Goal: Task Accomplishment & Management: Use online tool/utility

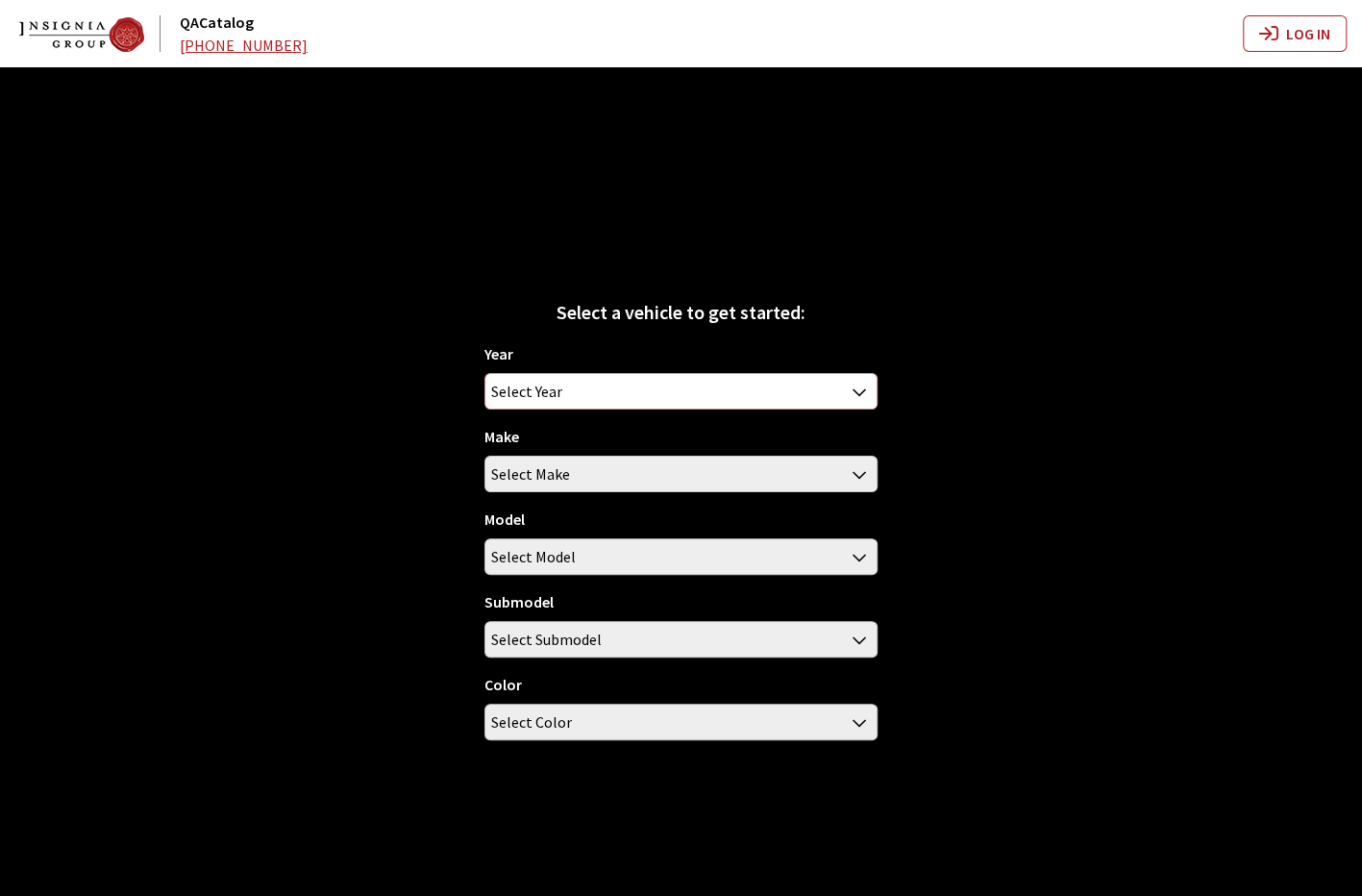
click at [728, 379] on span "Select Year" at bounding box center [681, 390] width 390 height 34
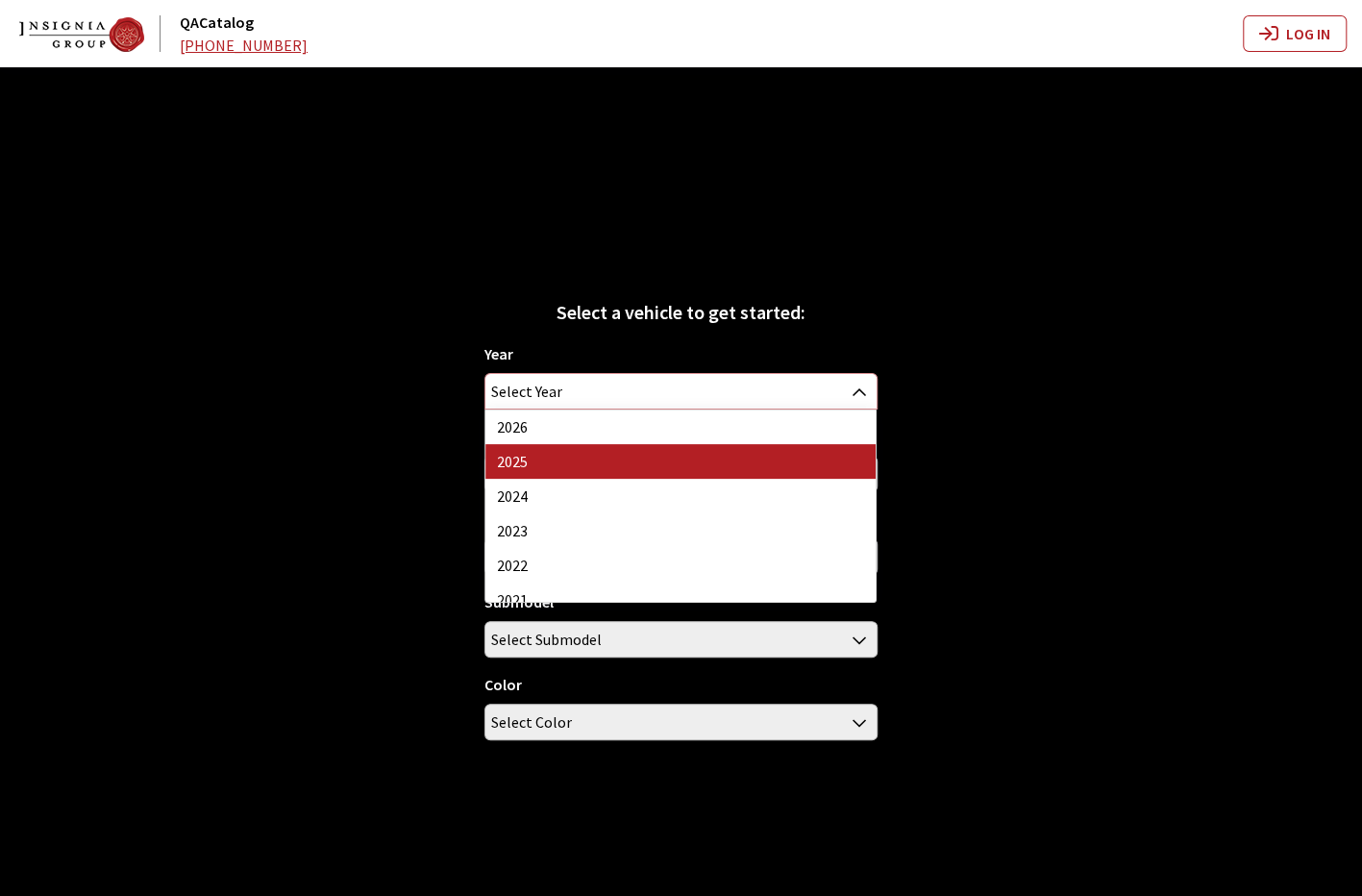
select select "43"
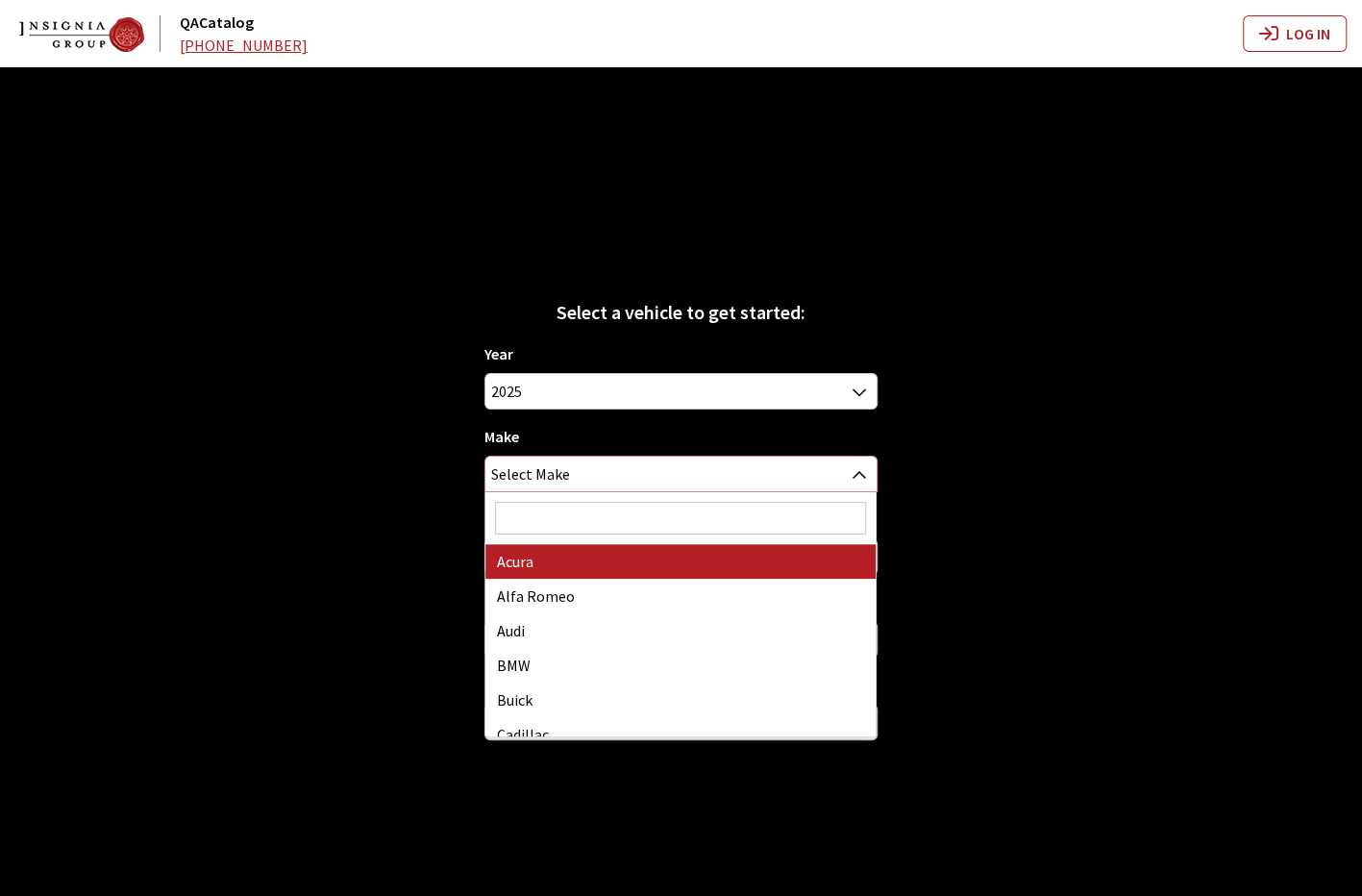
click at [652, 476] on span "Select Make" at bounding box center [681, 473] width 390 height 34
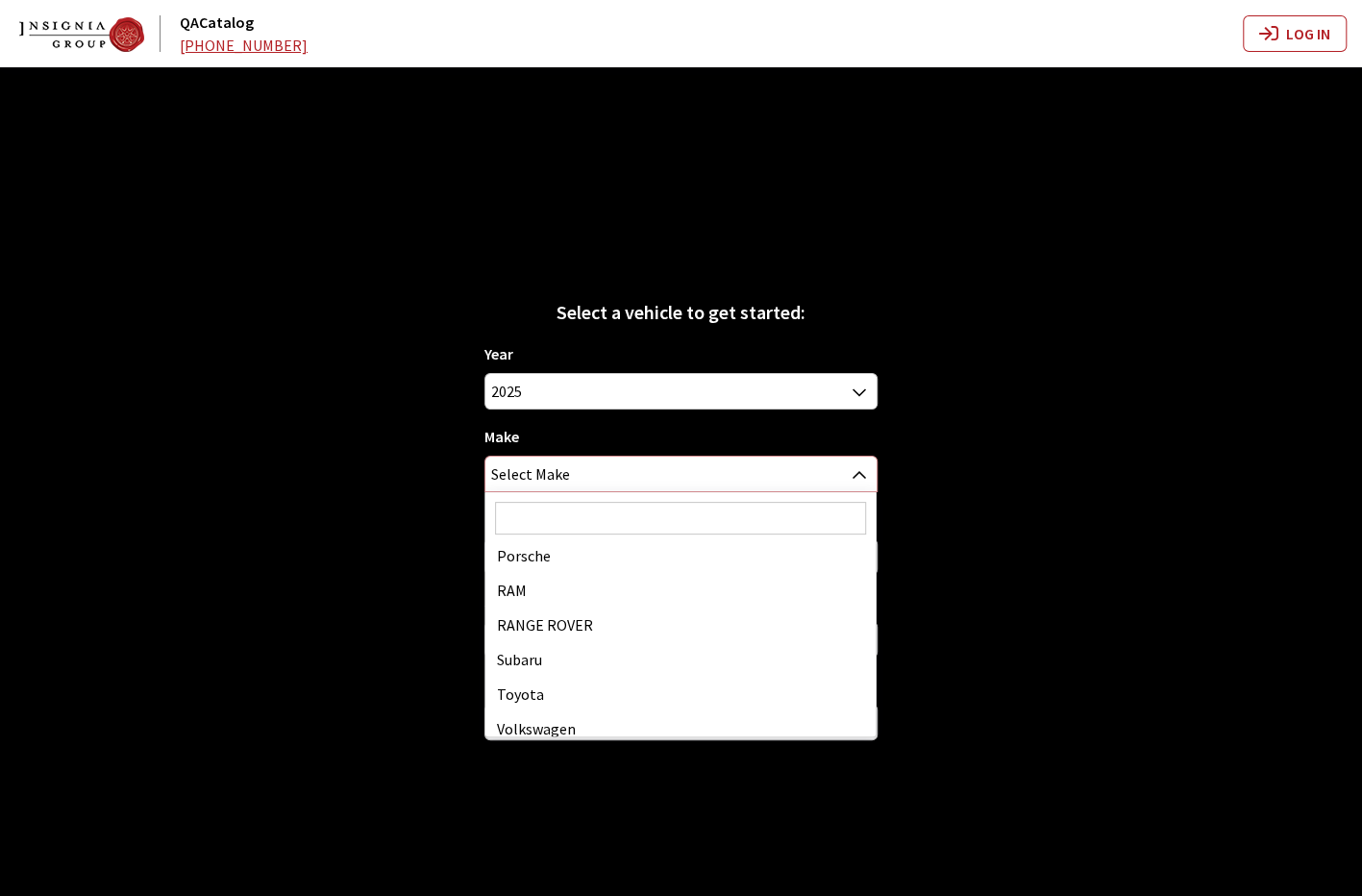
scroll to position [961, 0]
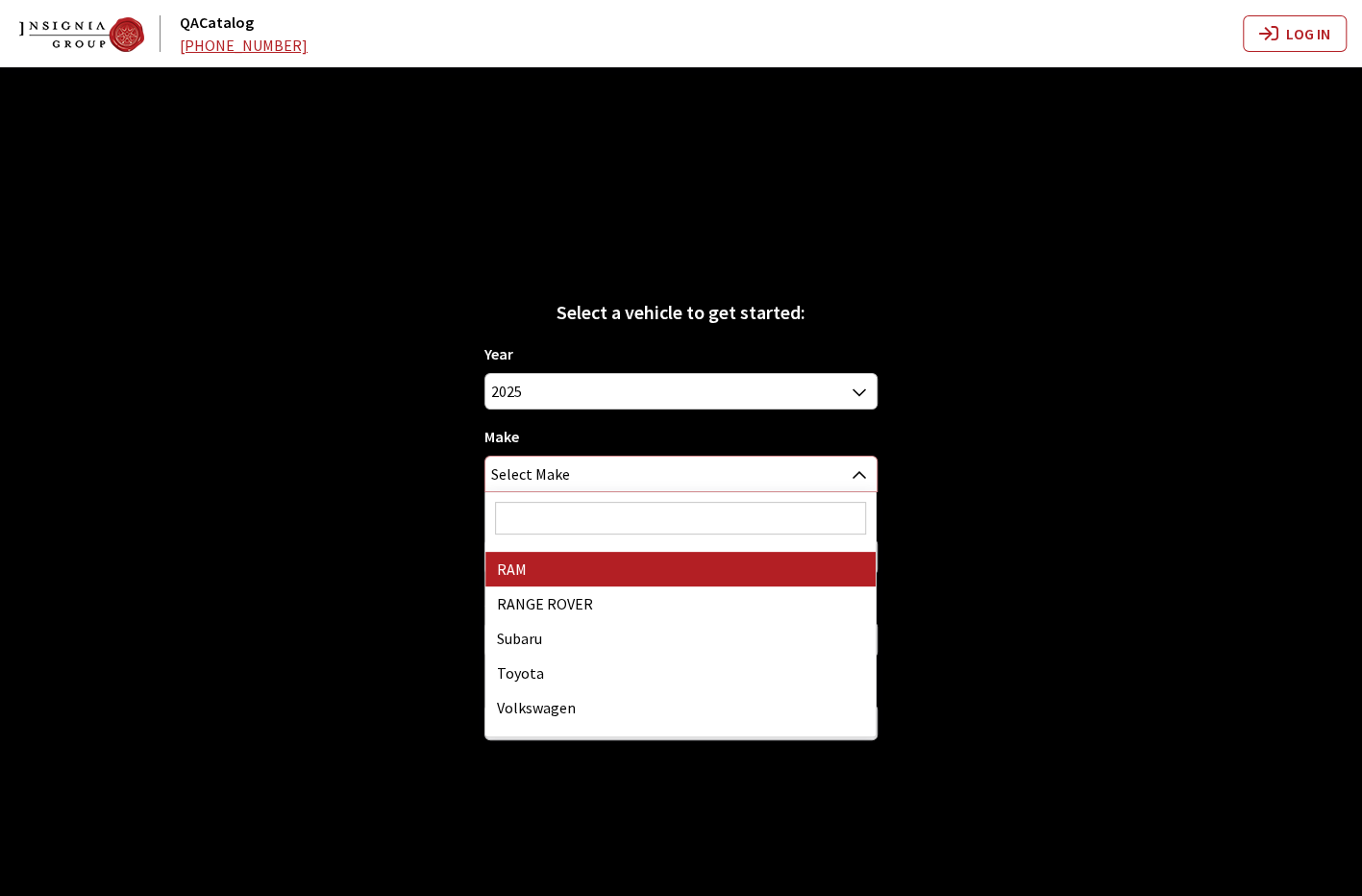
select select "34"
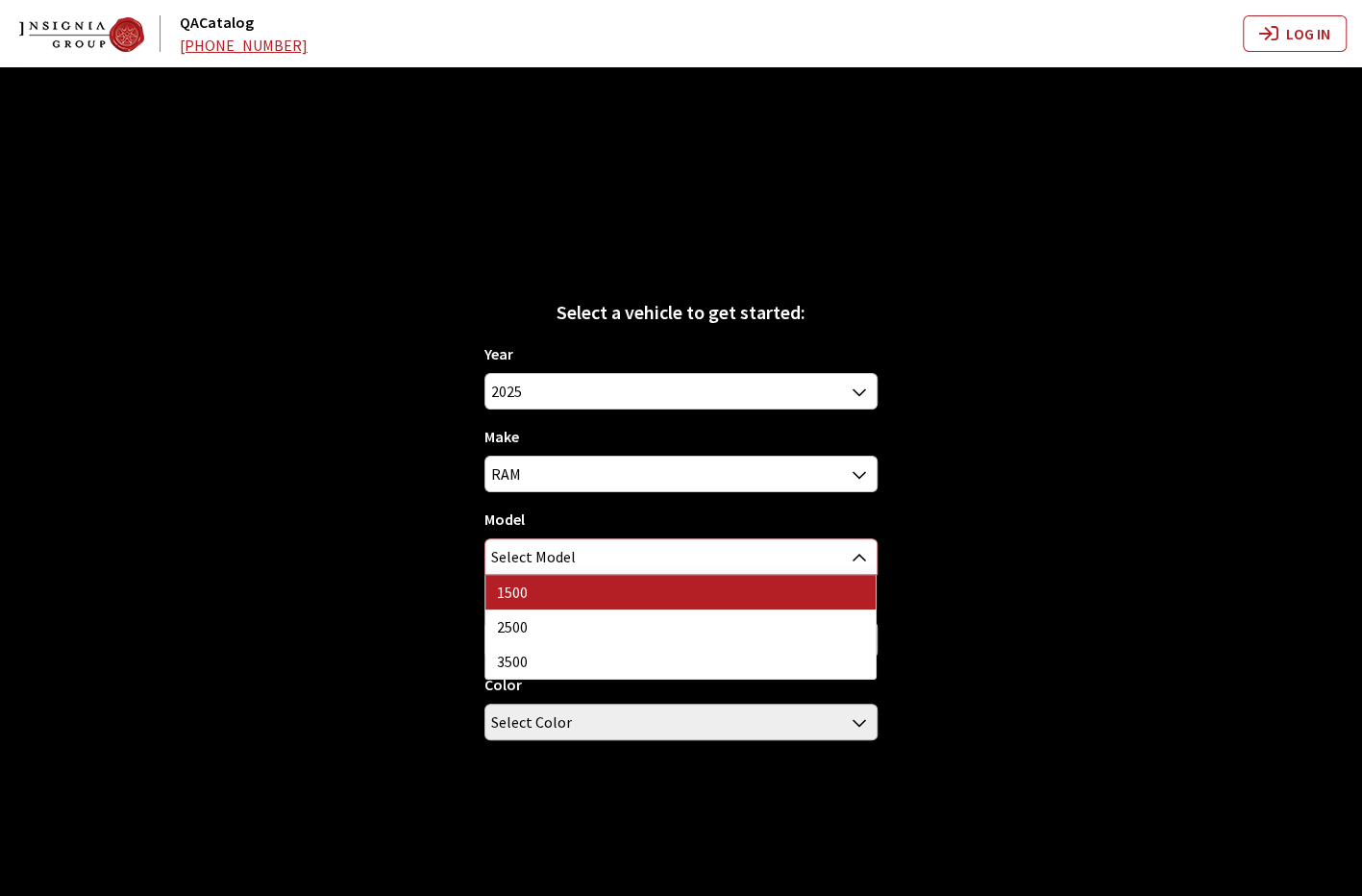
click at [607, 565] on span "Select Model" at bounding box center [681, 556] width 390 height 34
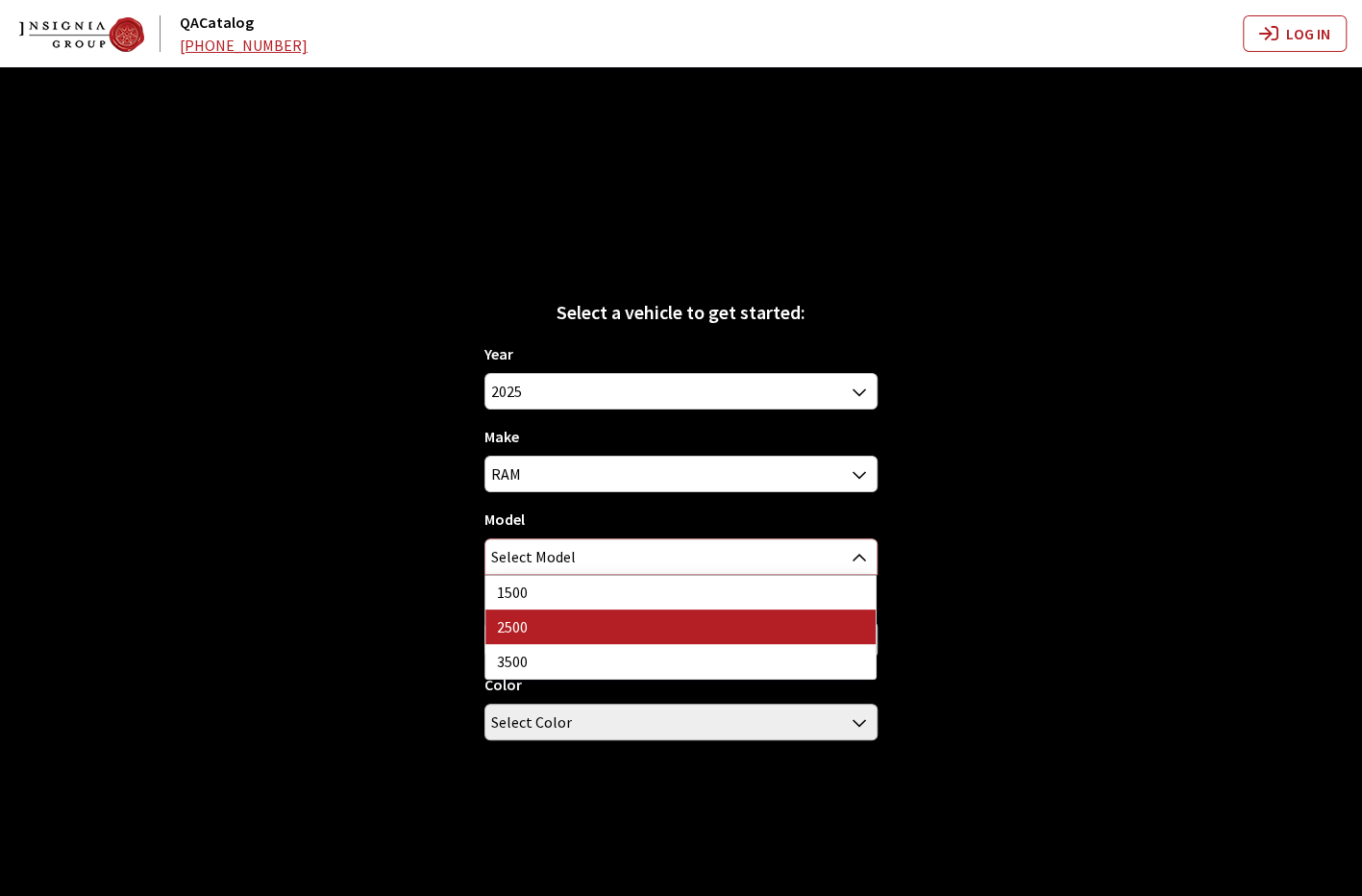
select select "1085"
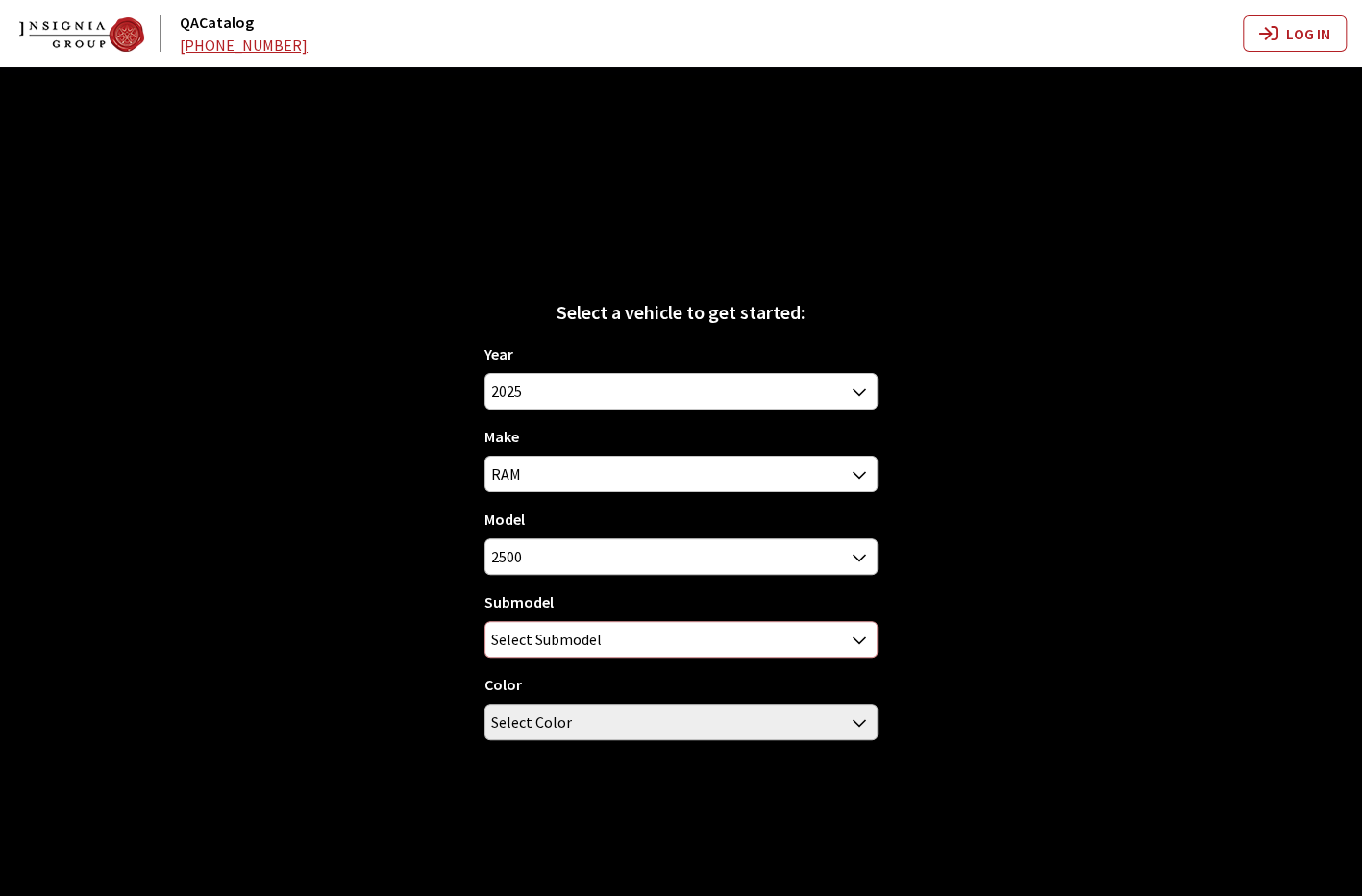
click at [623, 641] on span "Select Submodel" at bounding box center [681, 639] width 390 height 34
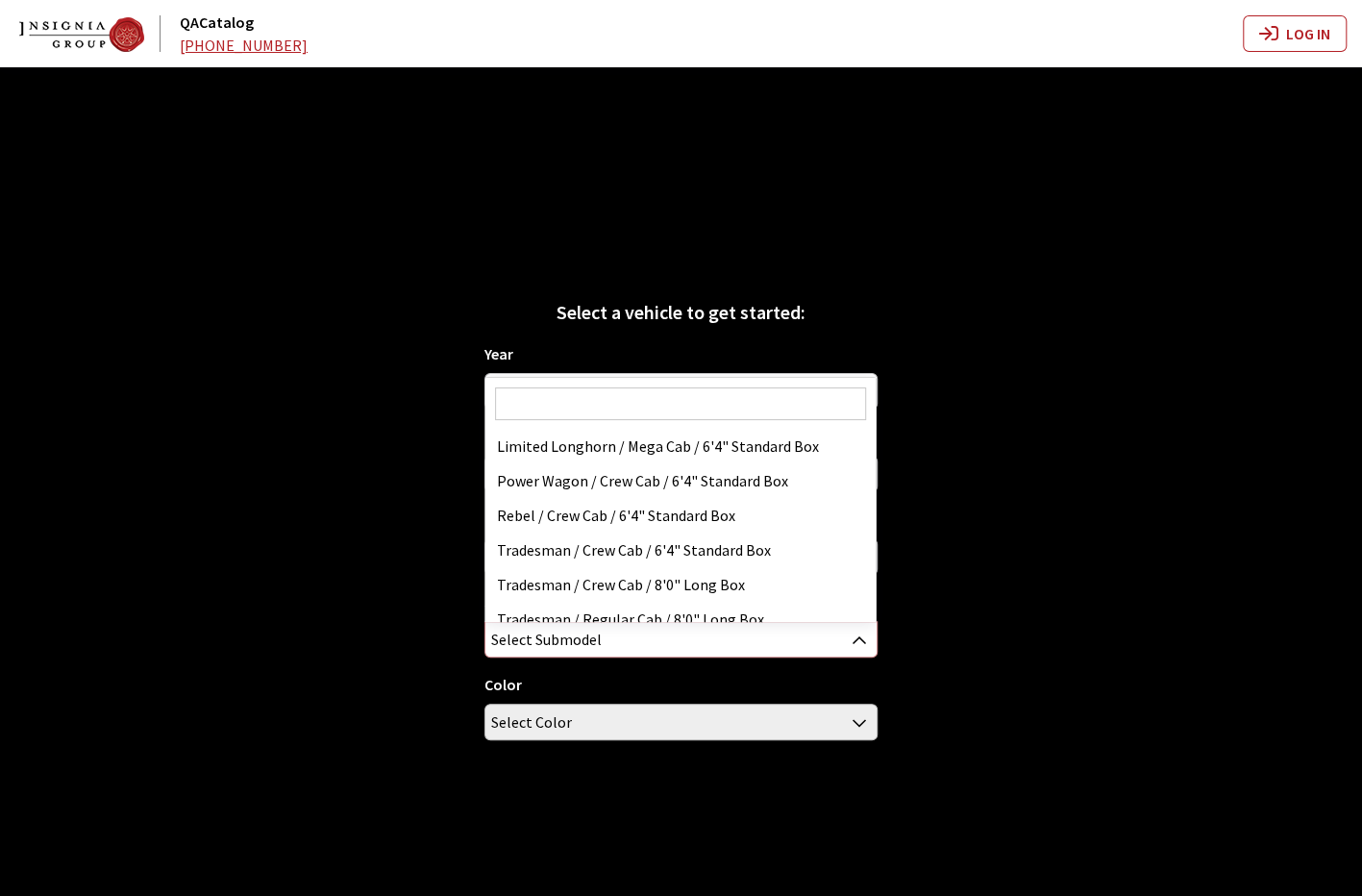
scroll to position [384, 0]
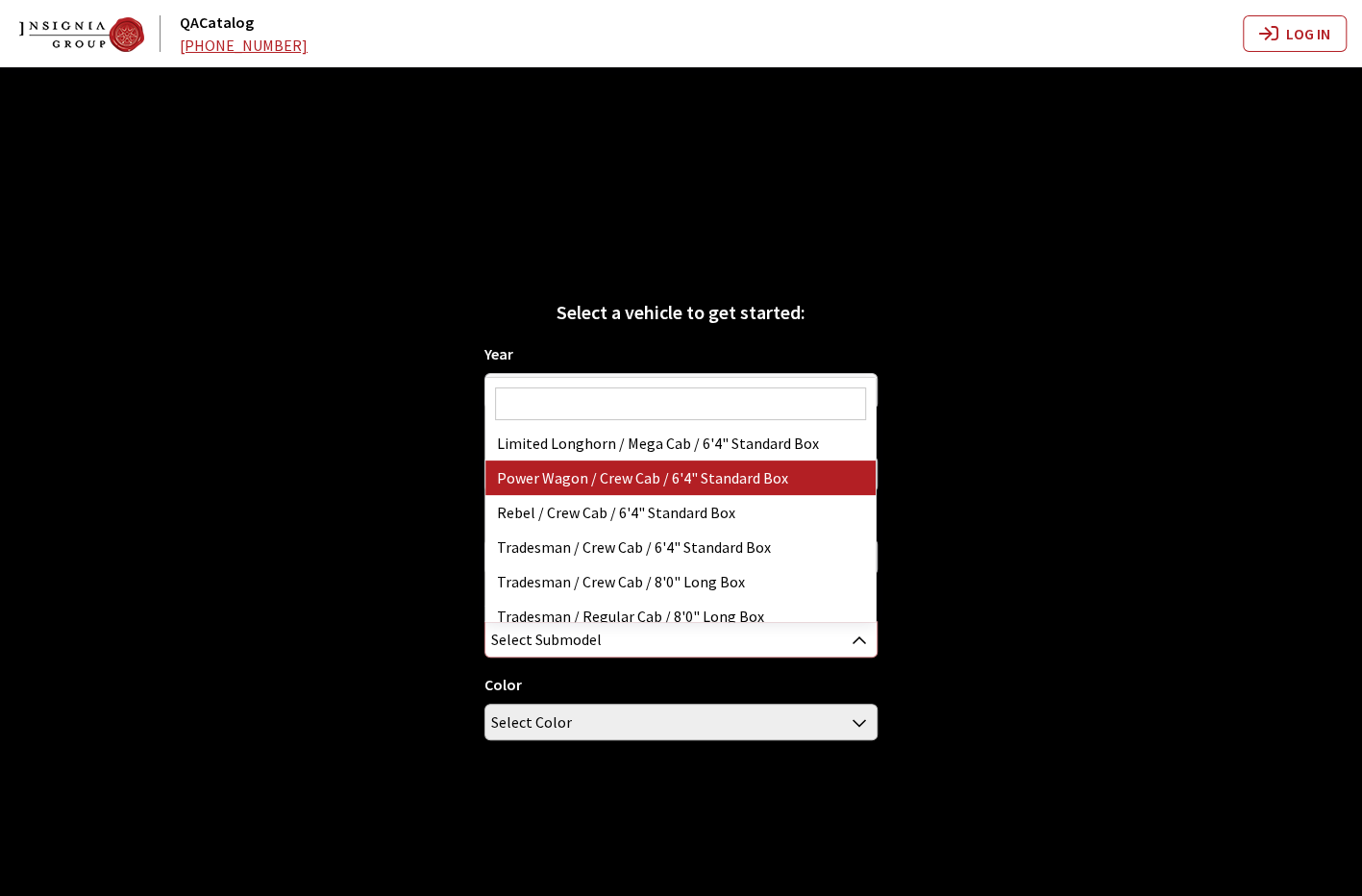
select select "3499"
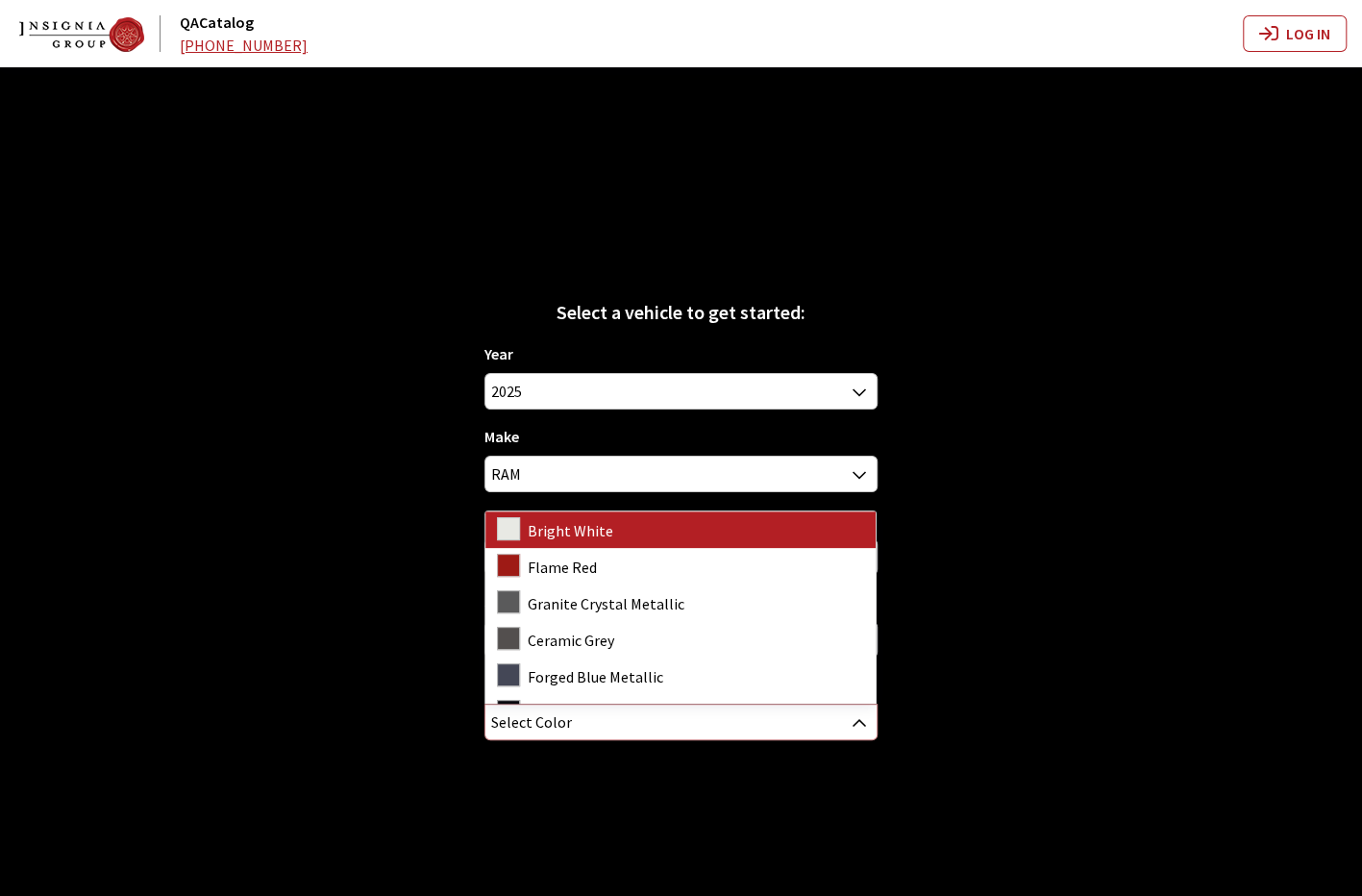
click at [679, 737] on span "Select Color" at bounding box center [681, 721] width 390 height 34
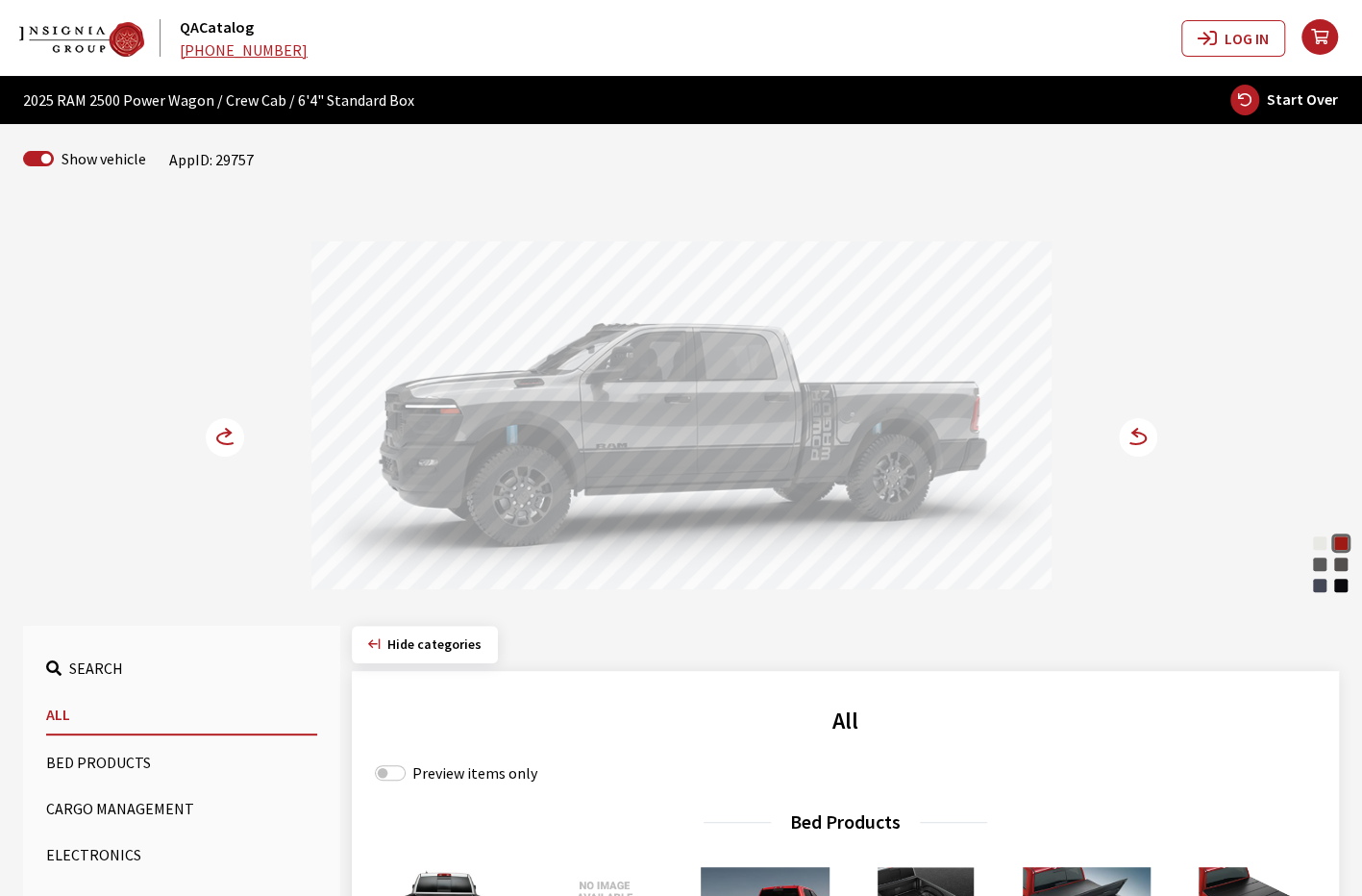
click at [1122, 442] on circle at bounding box center [1137, 437] width 38 height 38
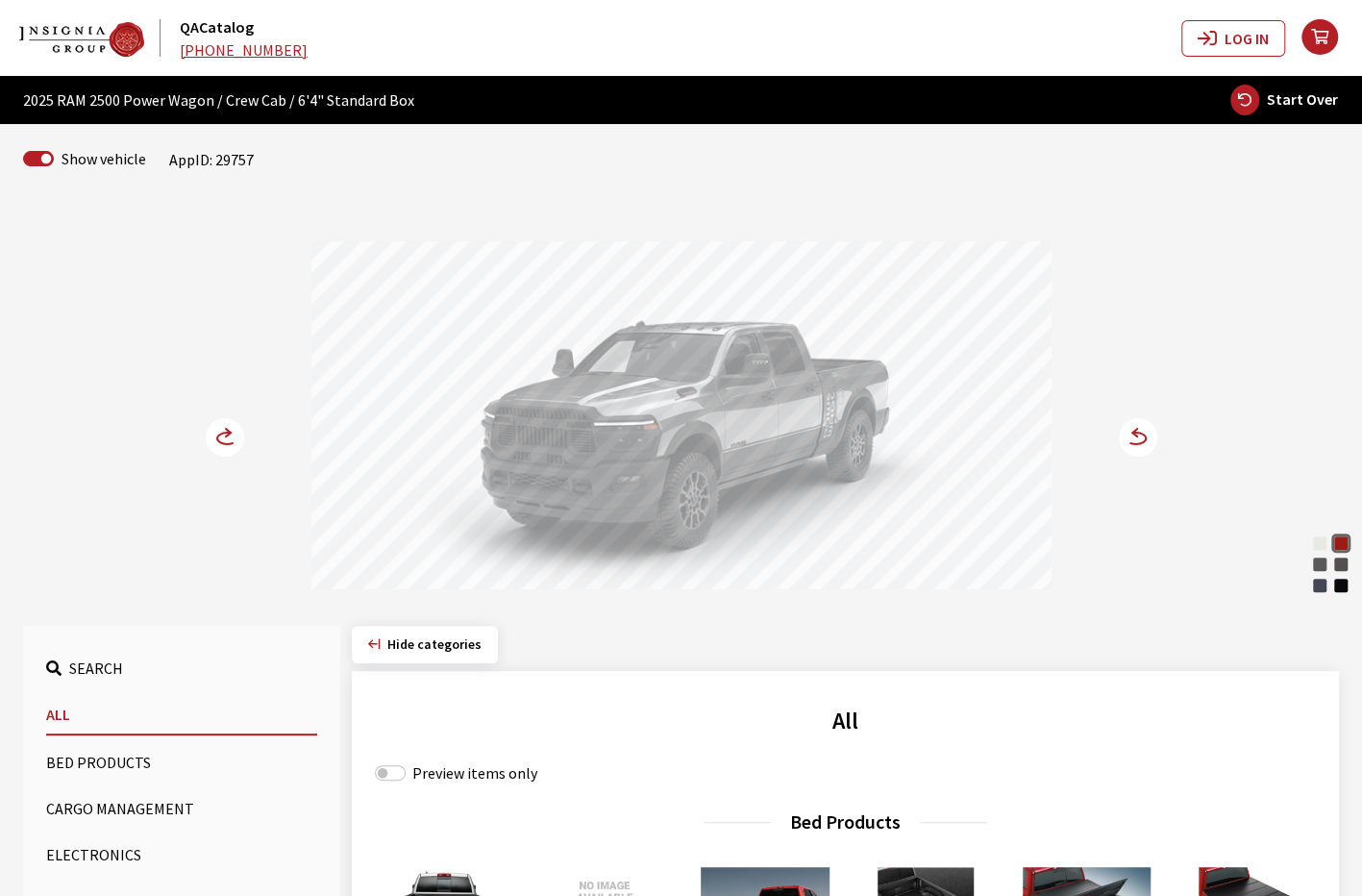
click at [225, 443] on icon at bounding box center [227, 439] width 20 height 12
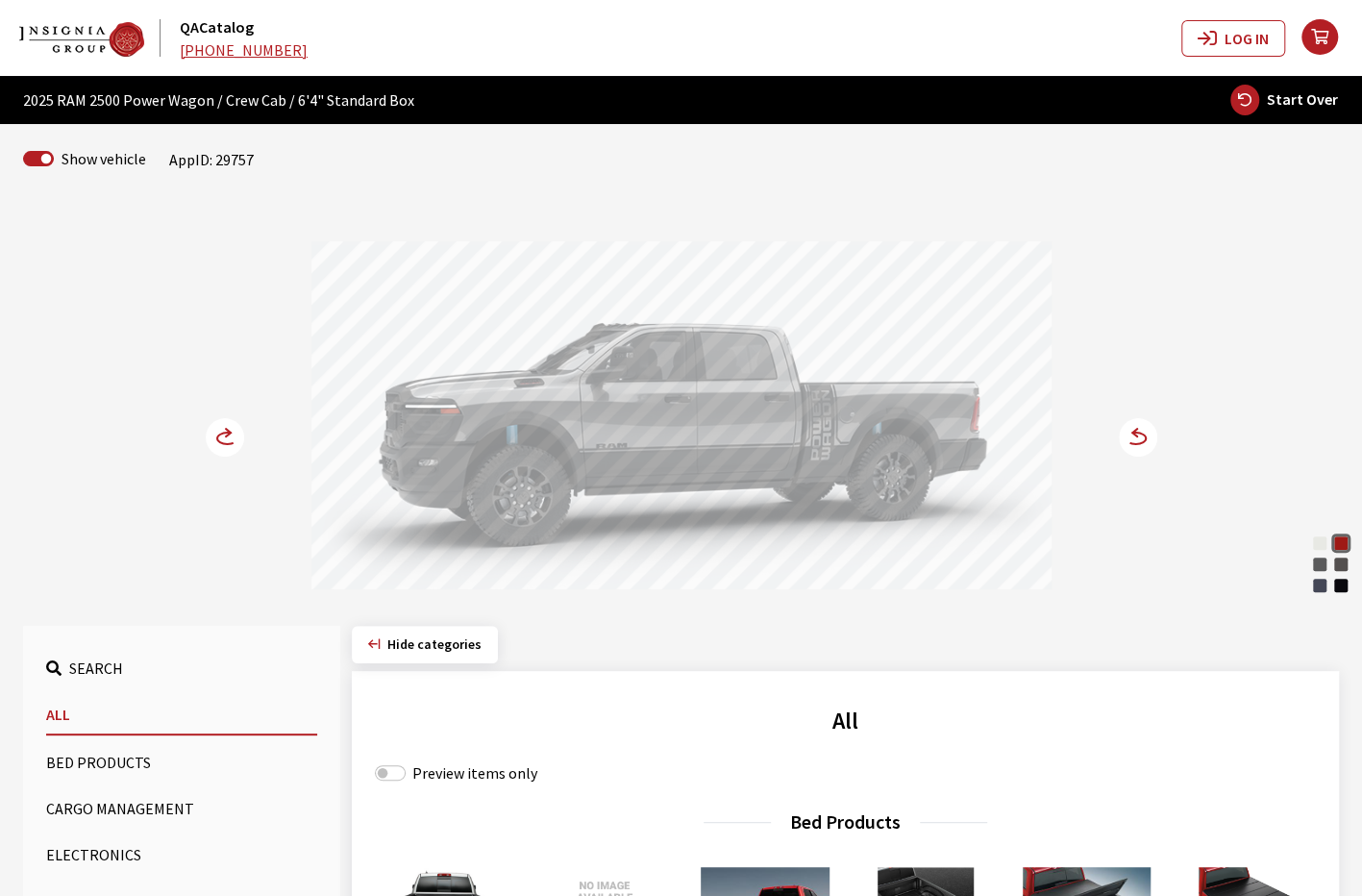
click at [231, 436] on icon at bounding box center [237, 439] width 14 height 17
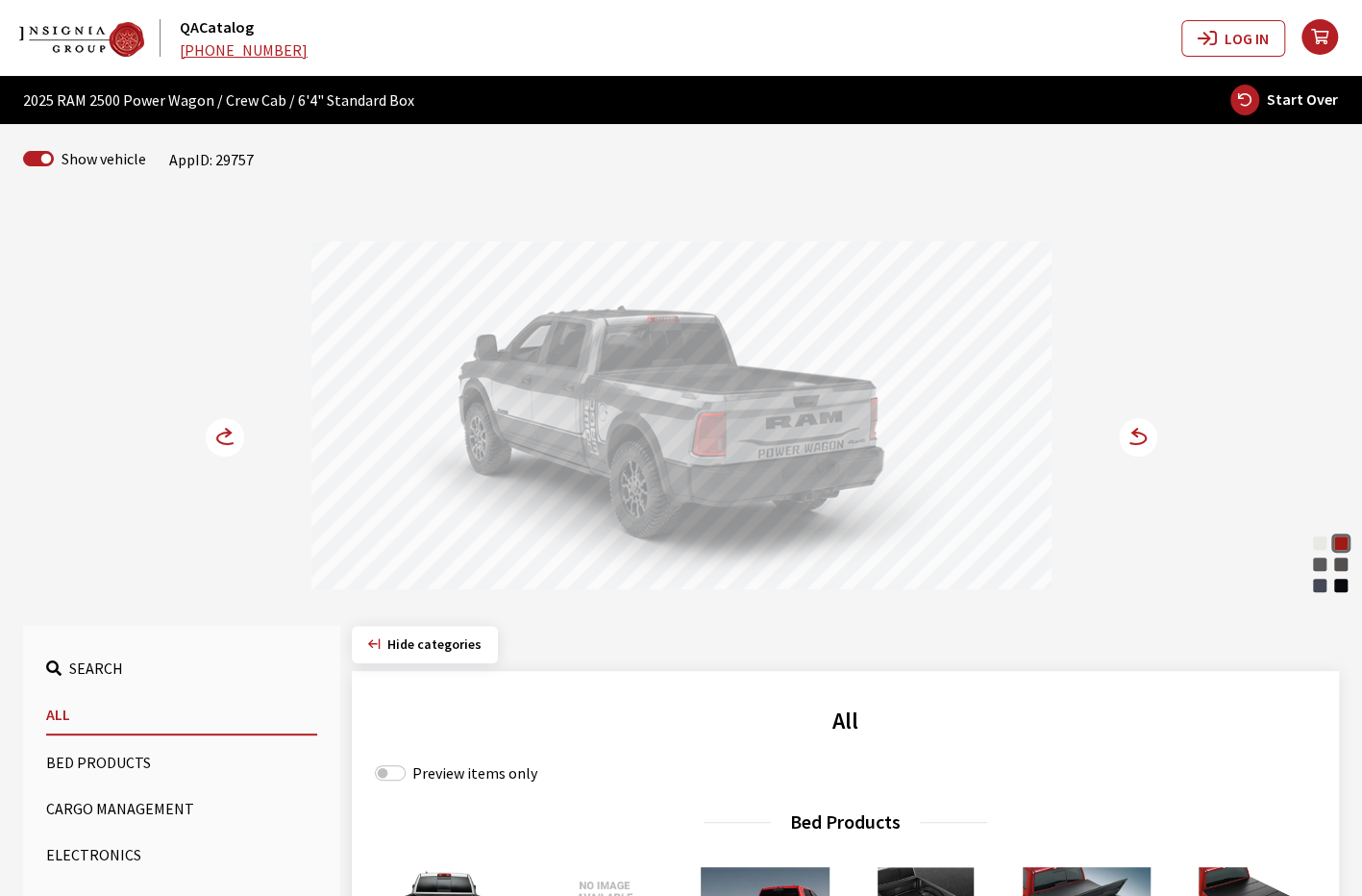
click at [1296, 102] on span "Start Over" at bounding box center [1302, 99] width 71 height 19
select select
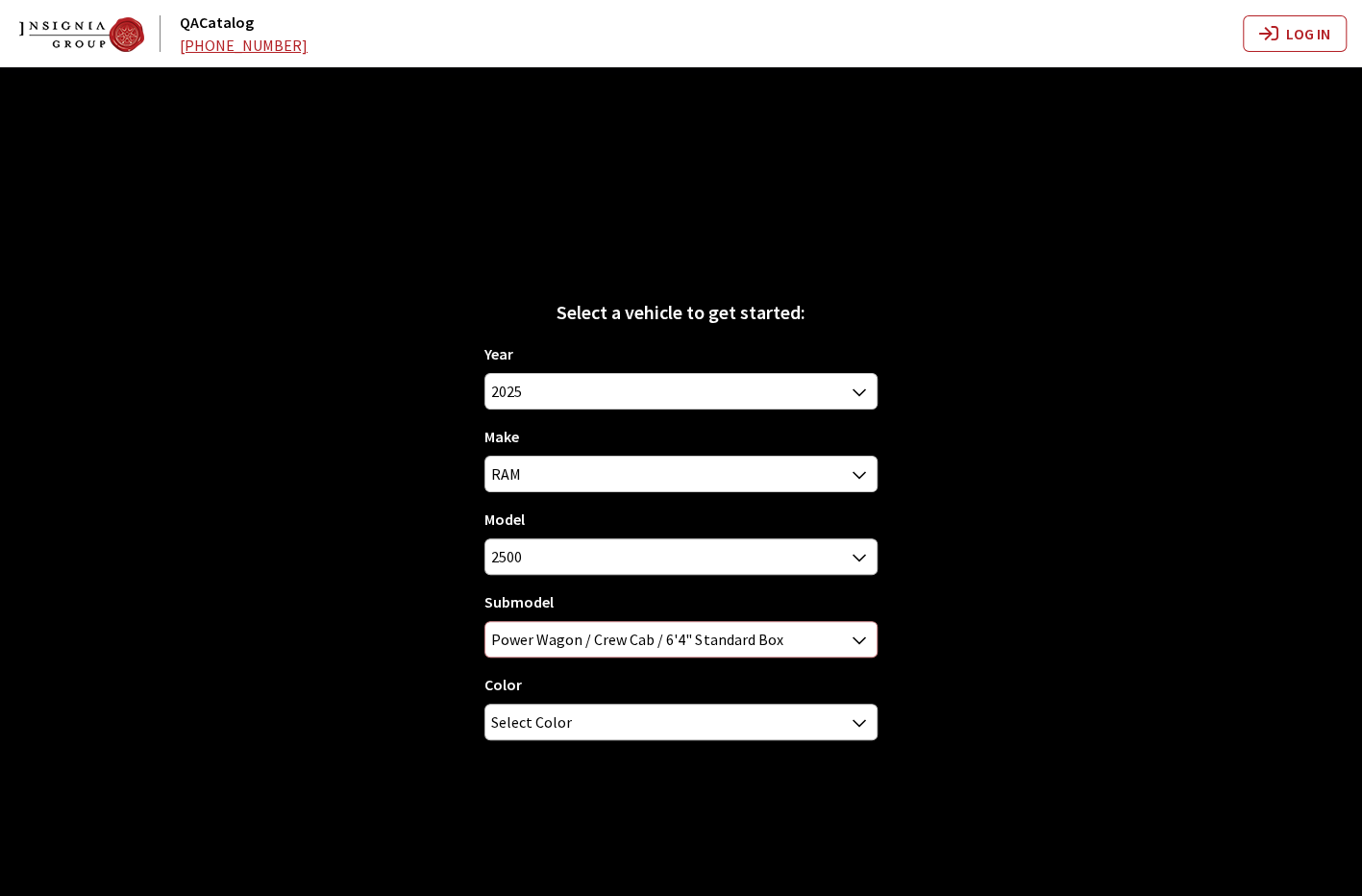
click at [834, 641] on span "Power Wagon / Crew Cab / 6'4" Standard Box" at bounding box center [681, 639] width 390 height 34
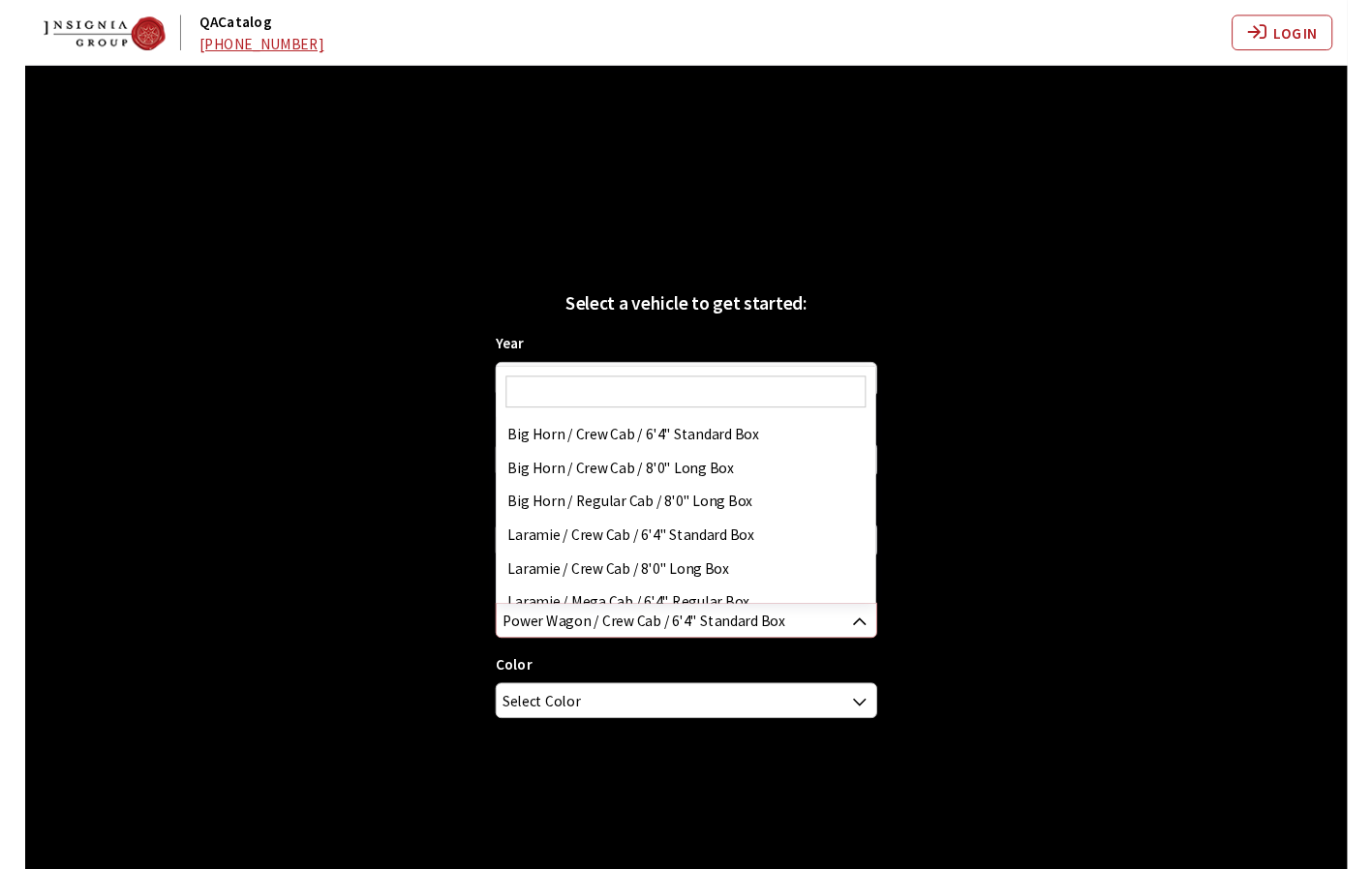
scroll to position [383, 0]
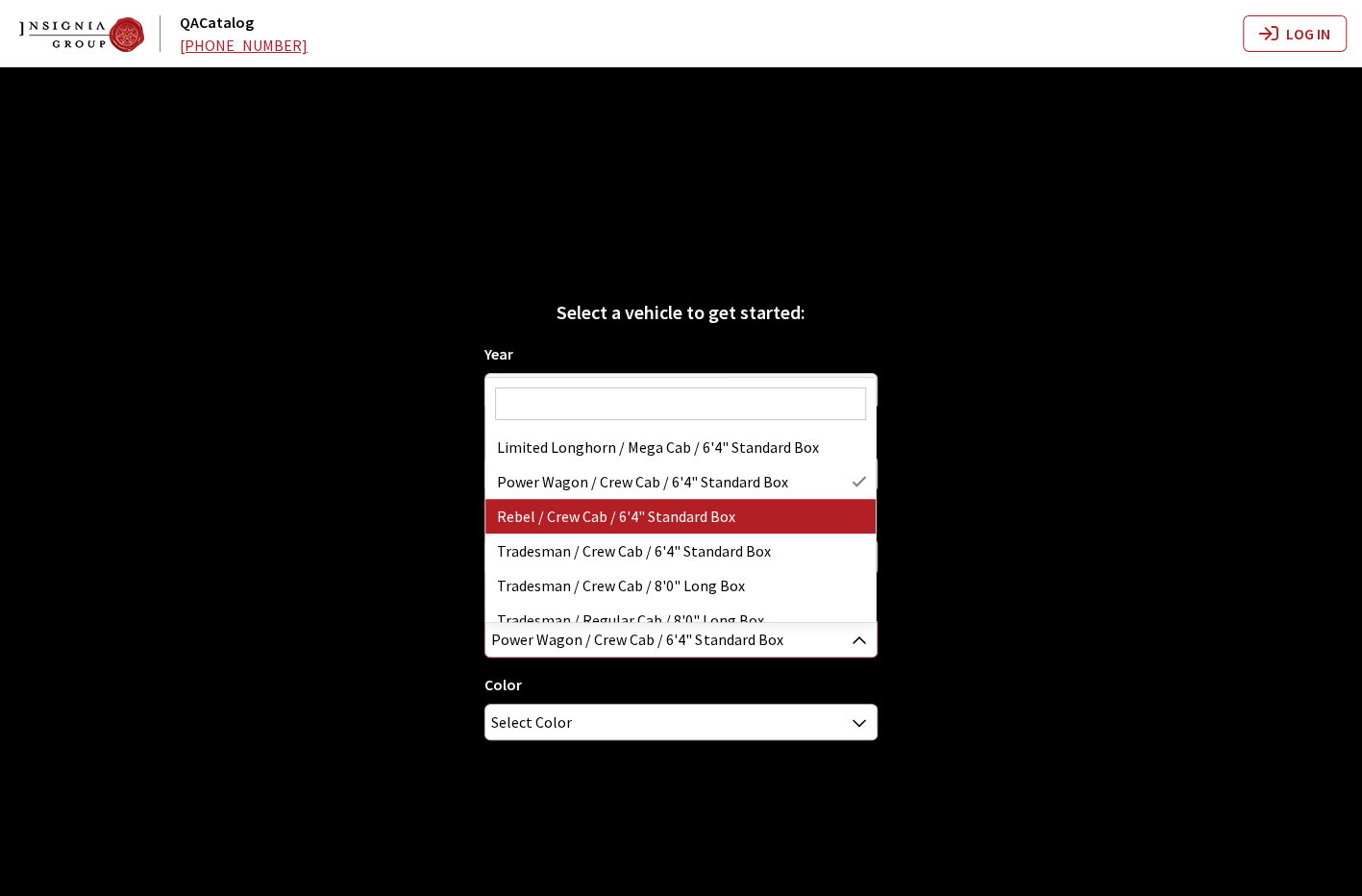
select select "4174"
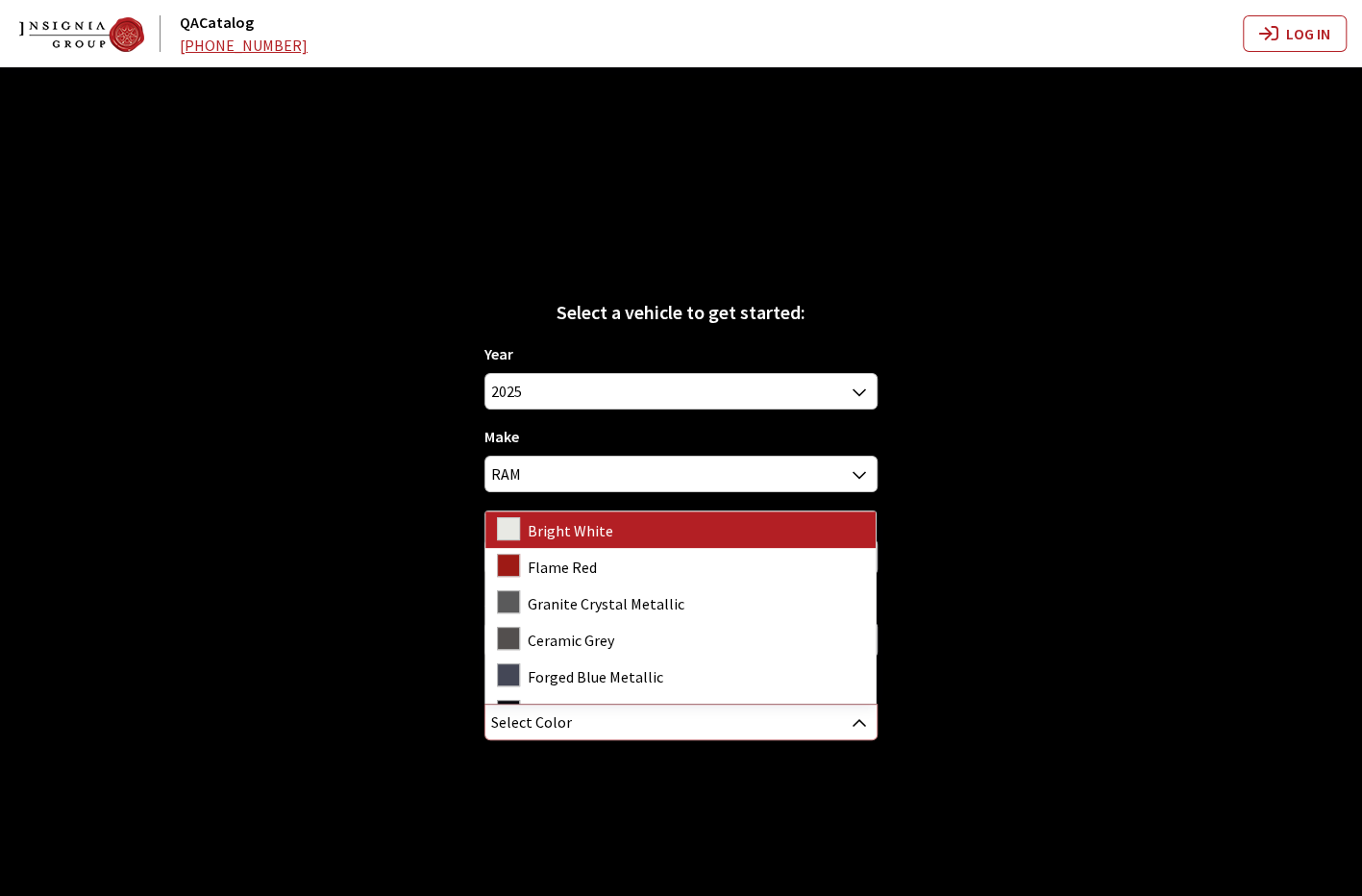
click at [749, 731] on span "Select Color" at bounding box center [681, 721] width 390 height 34
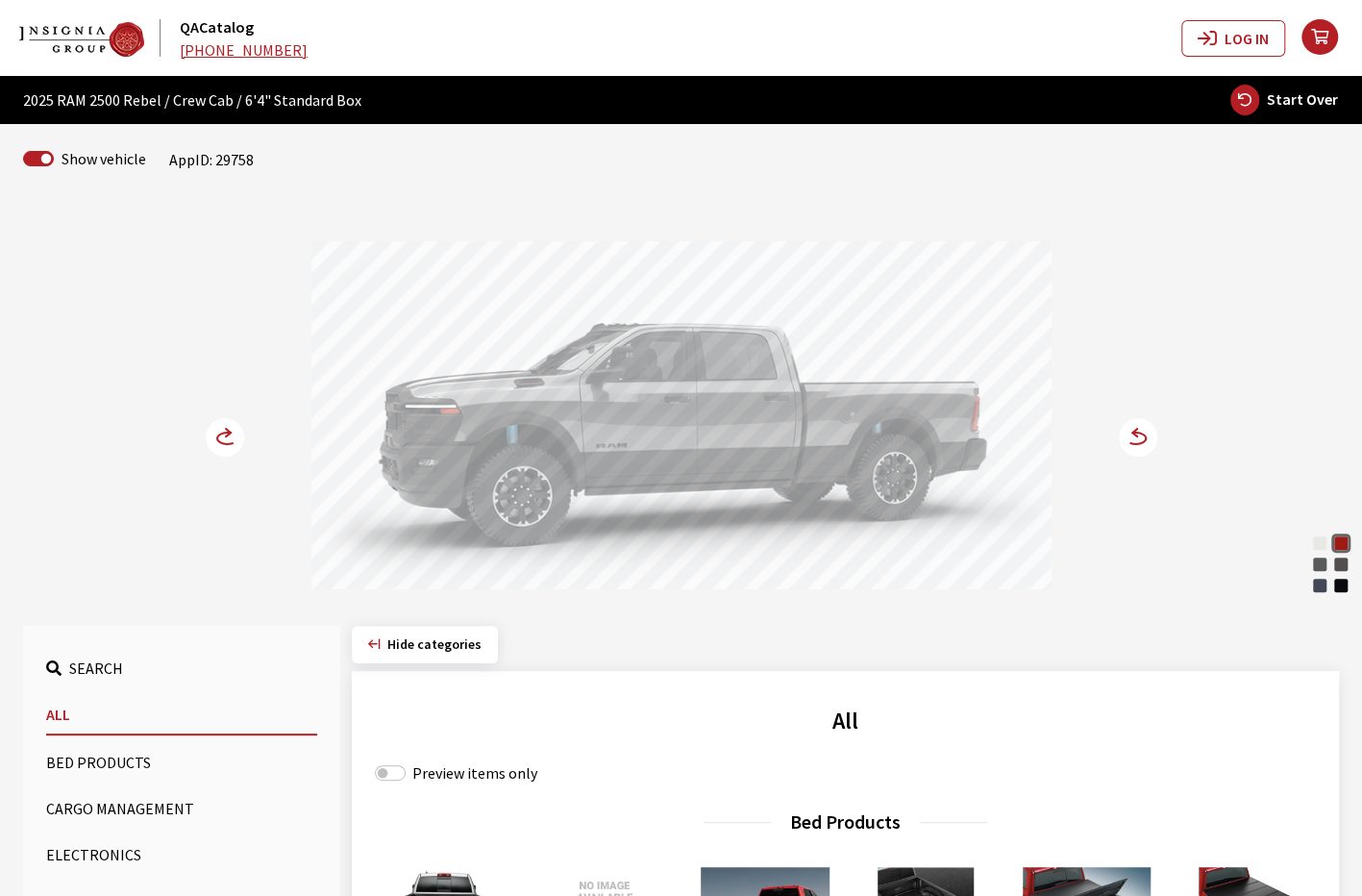
click at [1140, 440] on circle at bounding box center [1137, 437] width 38 height 38
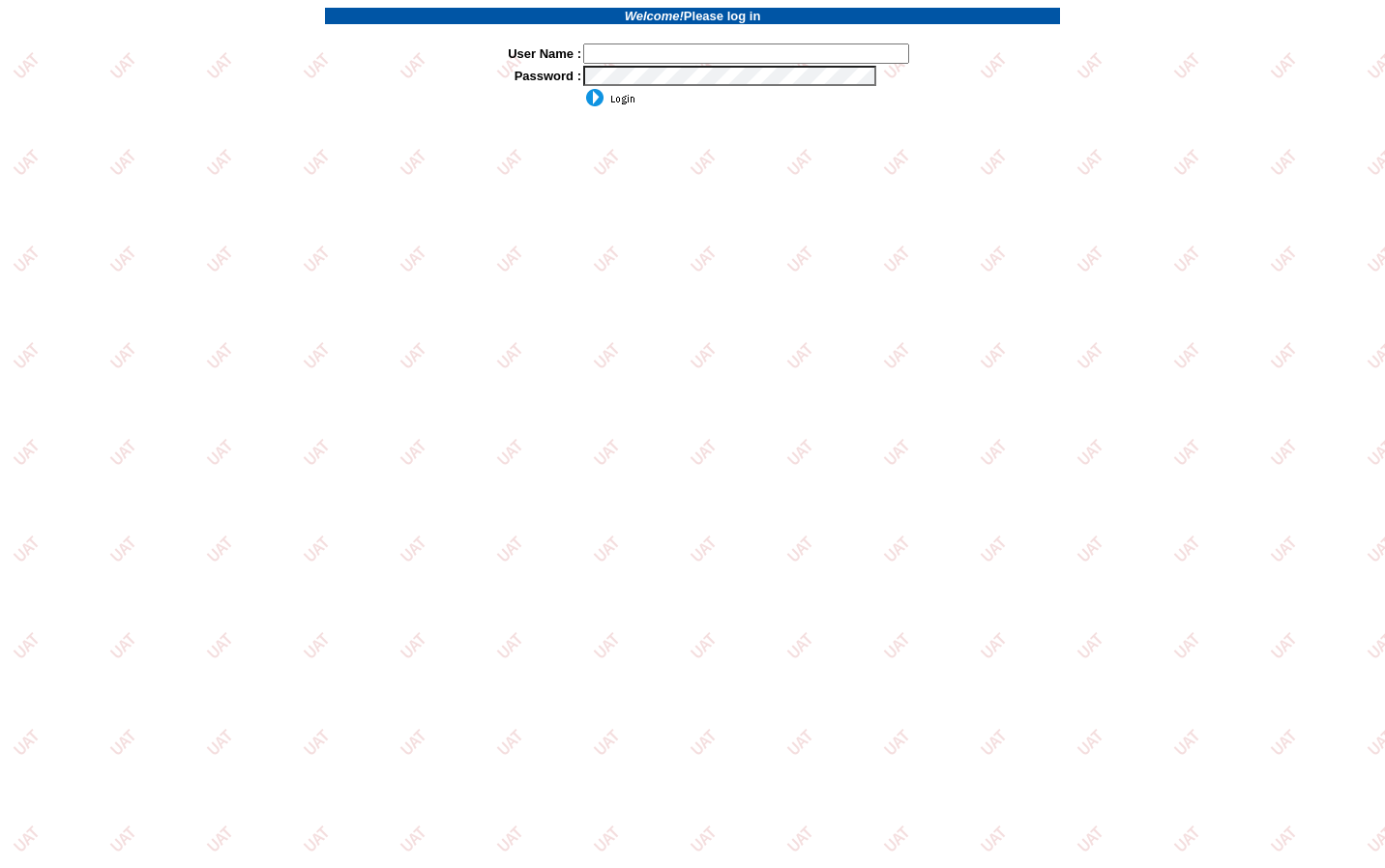
type input "jkrause"
click at [615, 95] on input "image" at bounding box center [608, 98] width 52 height 20
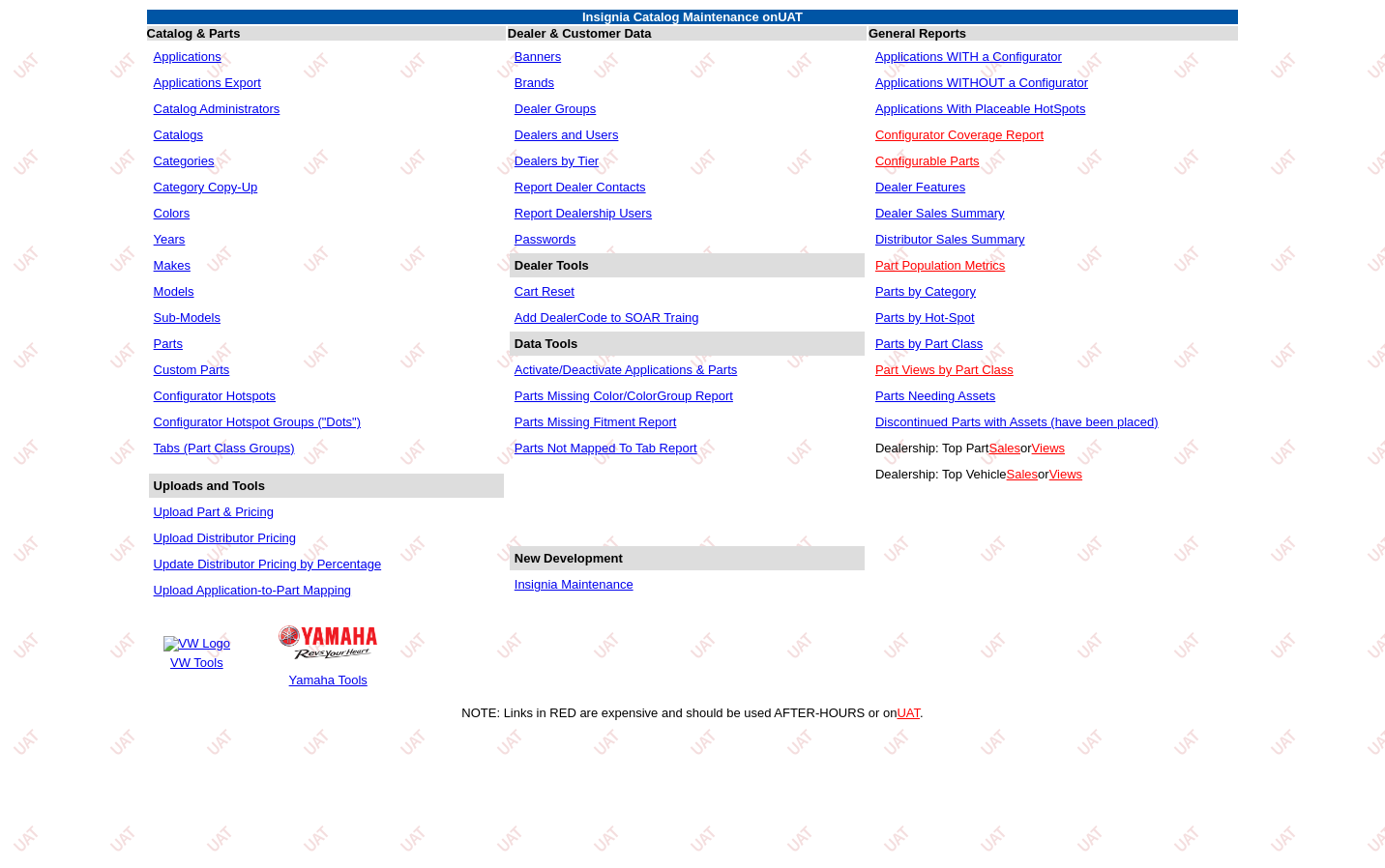
click at [615, 591] on link "Insignia Maintenance" at bounding box center [573, 584] width 119 height 15
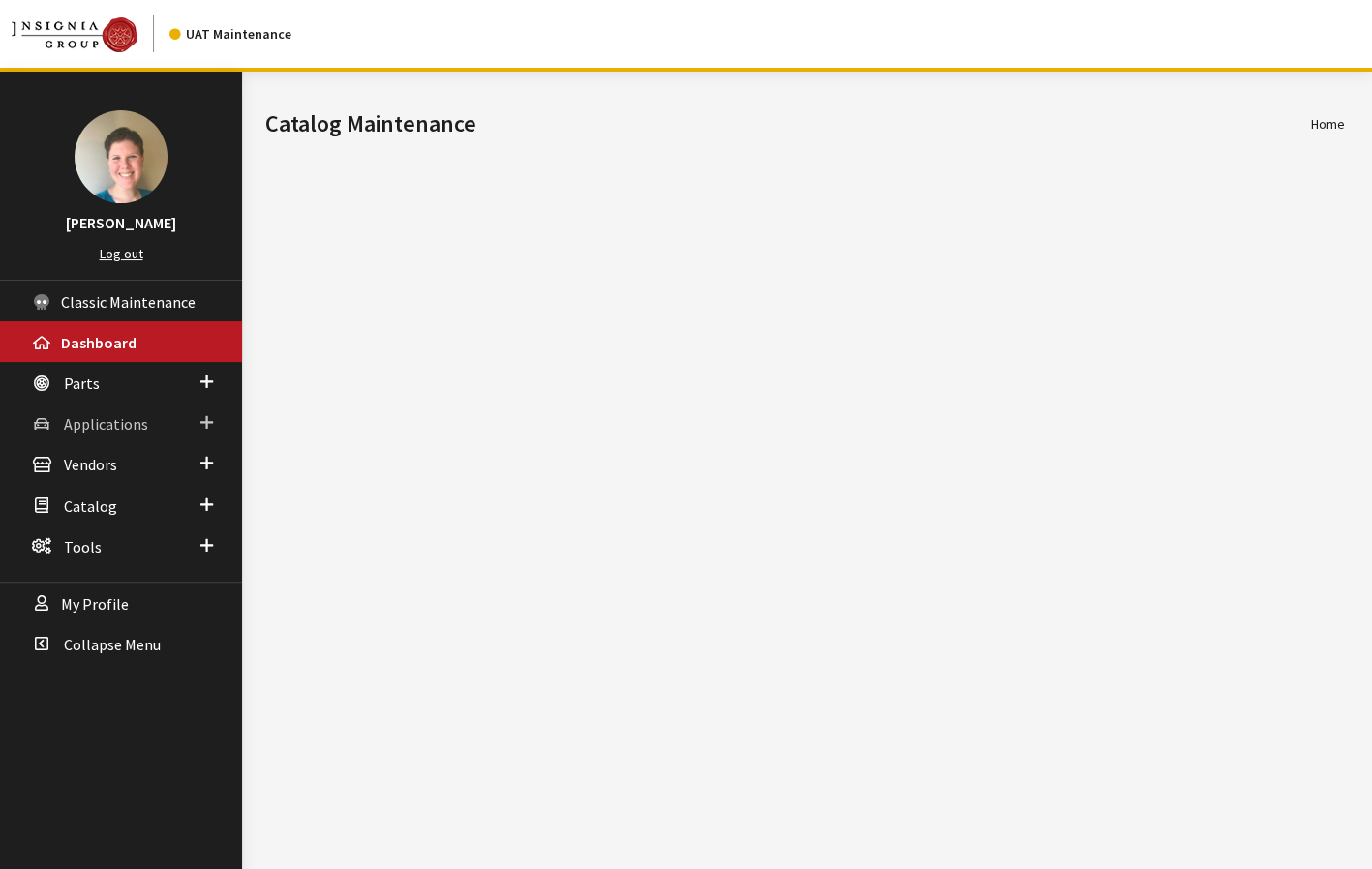
click at [115, 423] on span "Applications" at bounding box center [106, 424] width 84 height 20
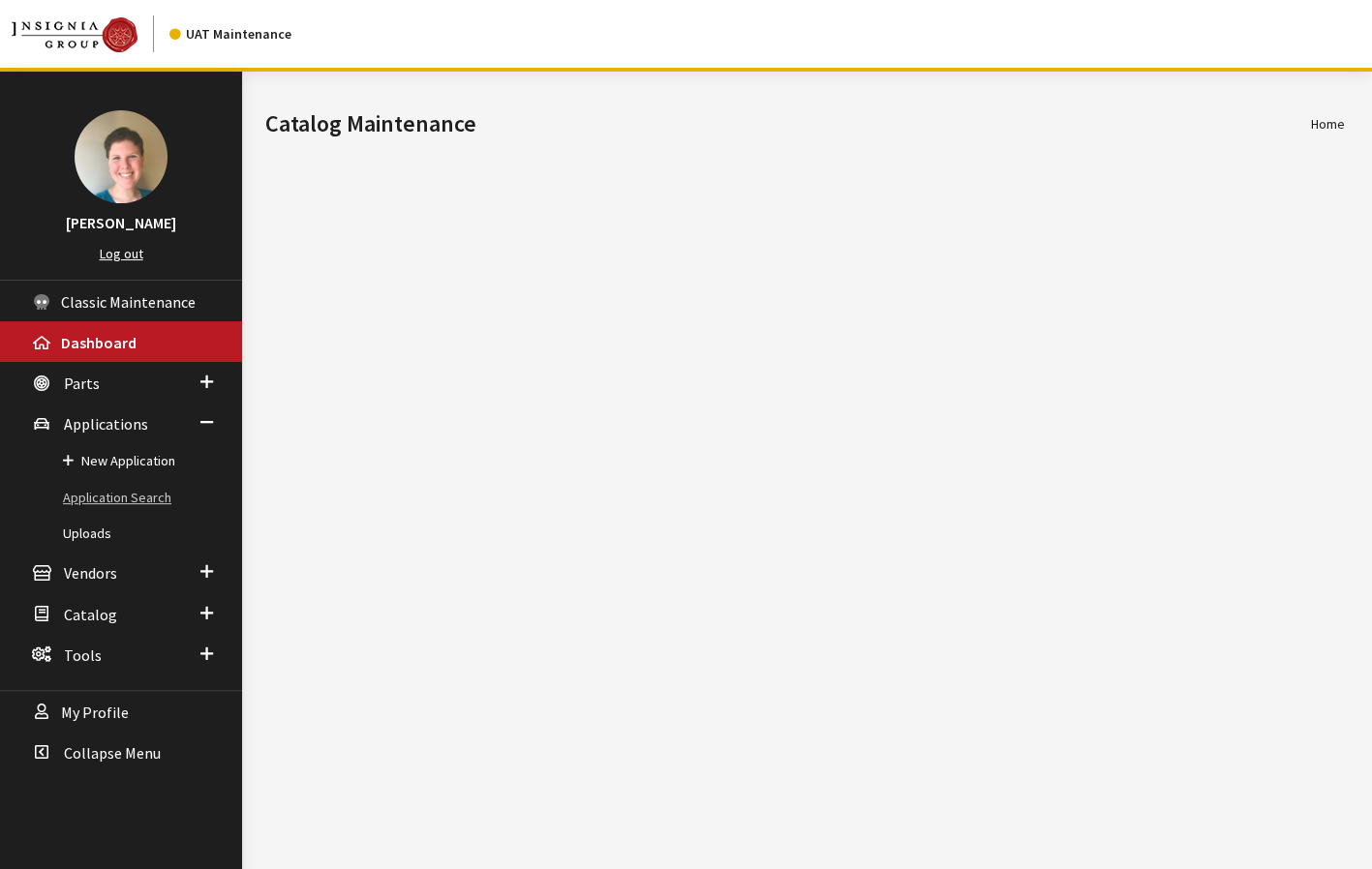
click at [120, 495] on link "Application Search" at bounding box center [121, 498] width 242 height 35
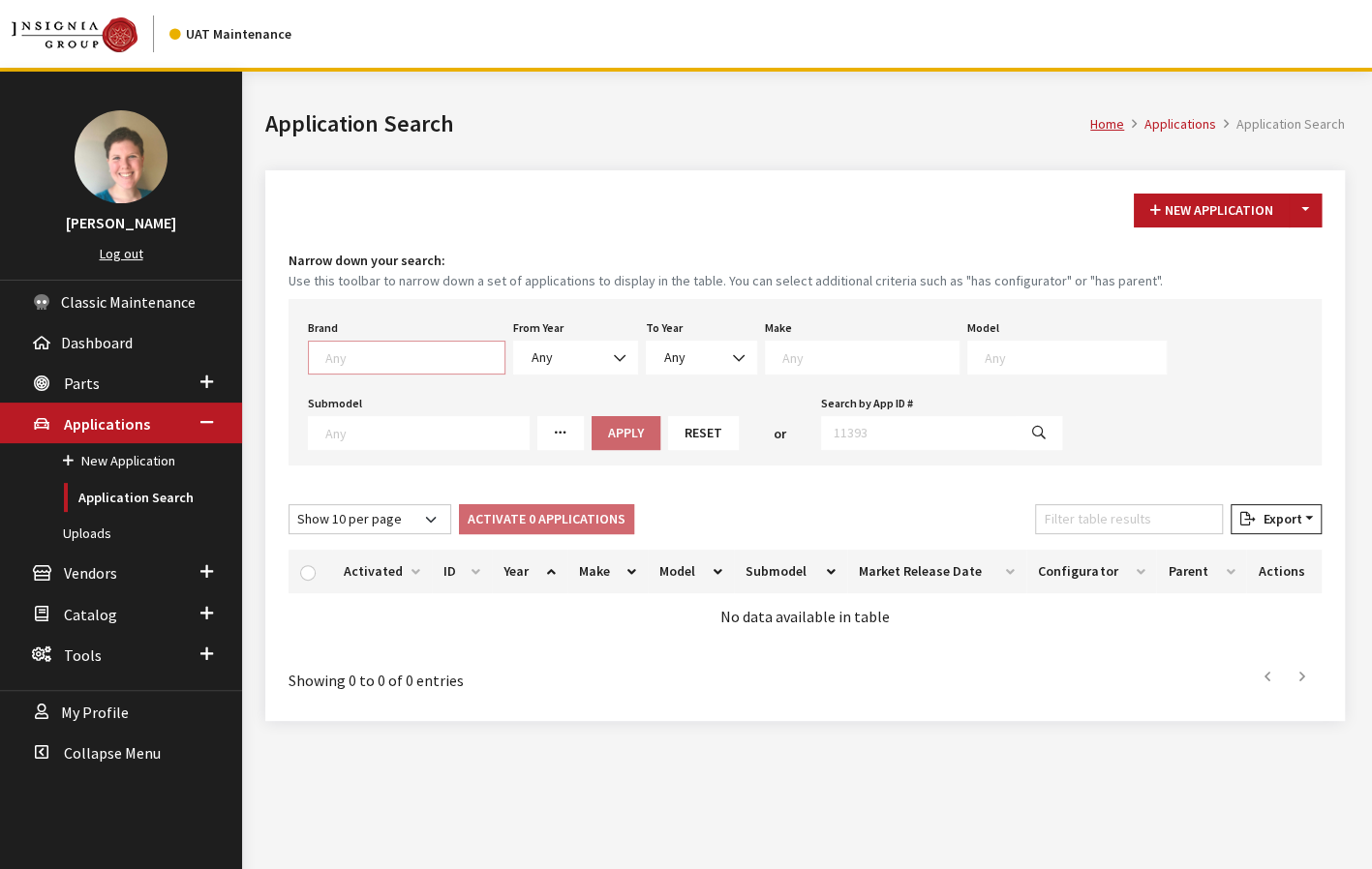
click at [373, 356] on textarea "Search" at bounding box center [414, 357] width 179 height 18
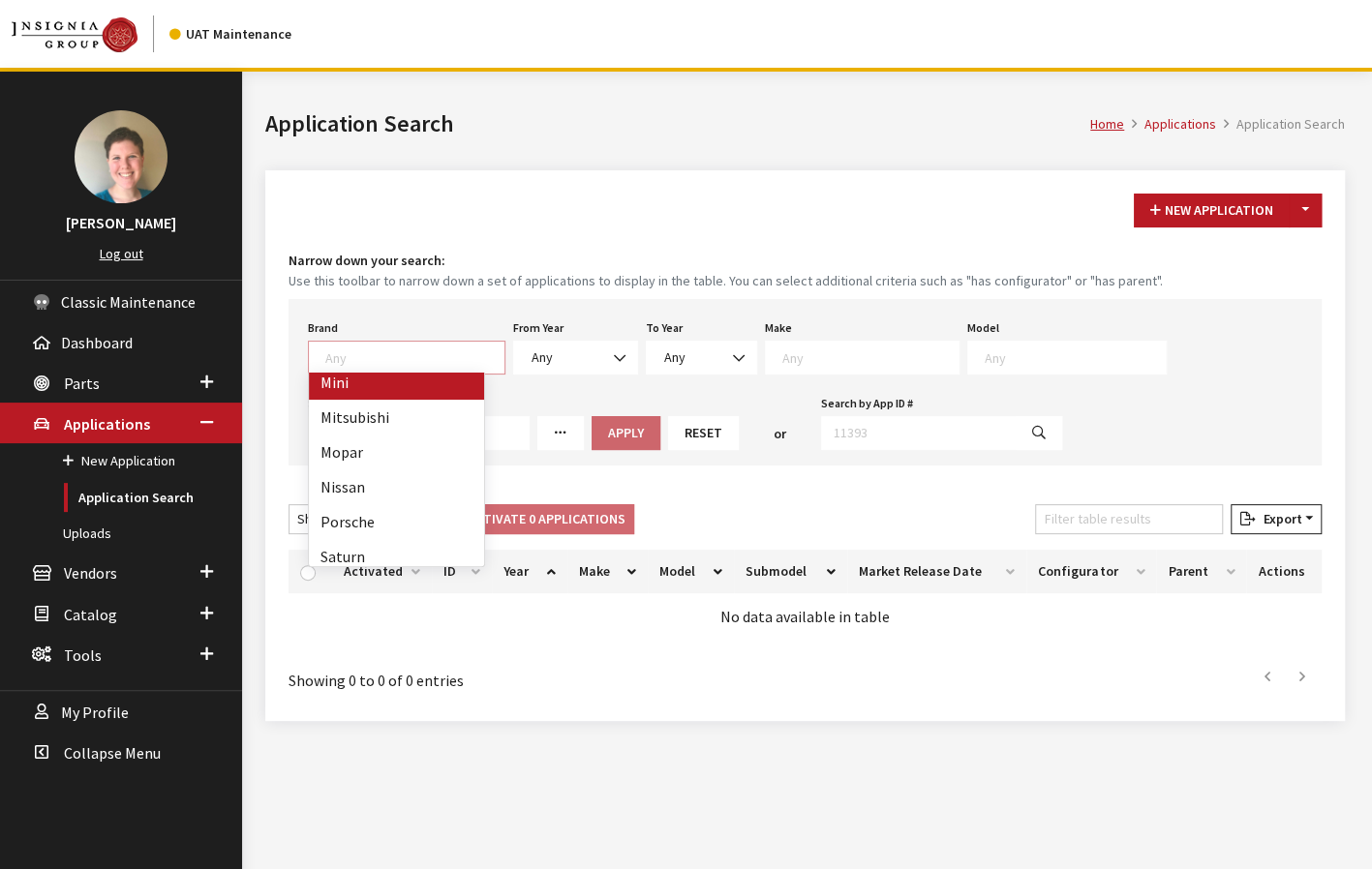
scroll to position [678, 0]
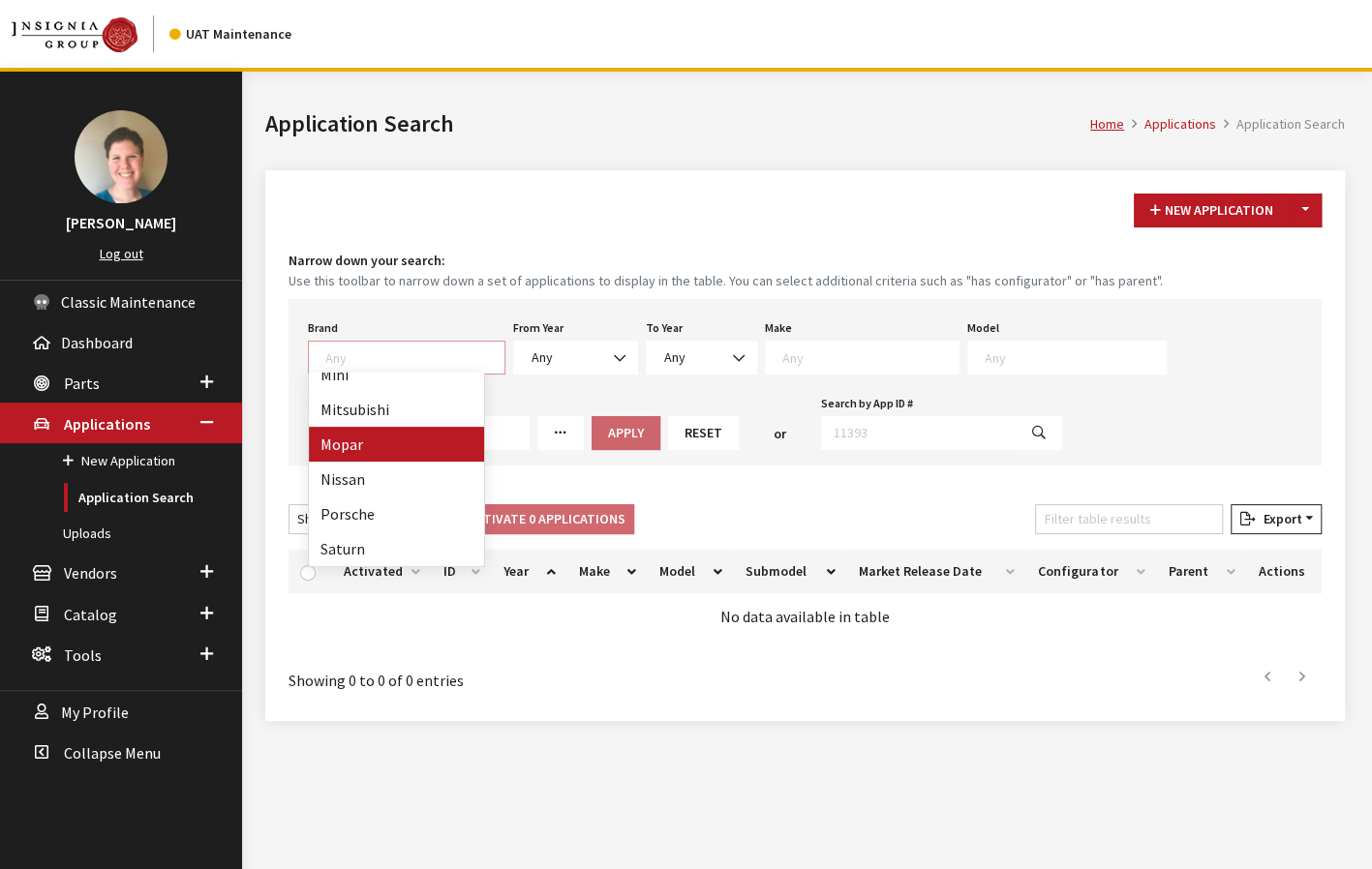
select select "3"
select select
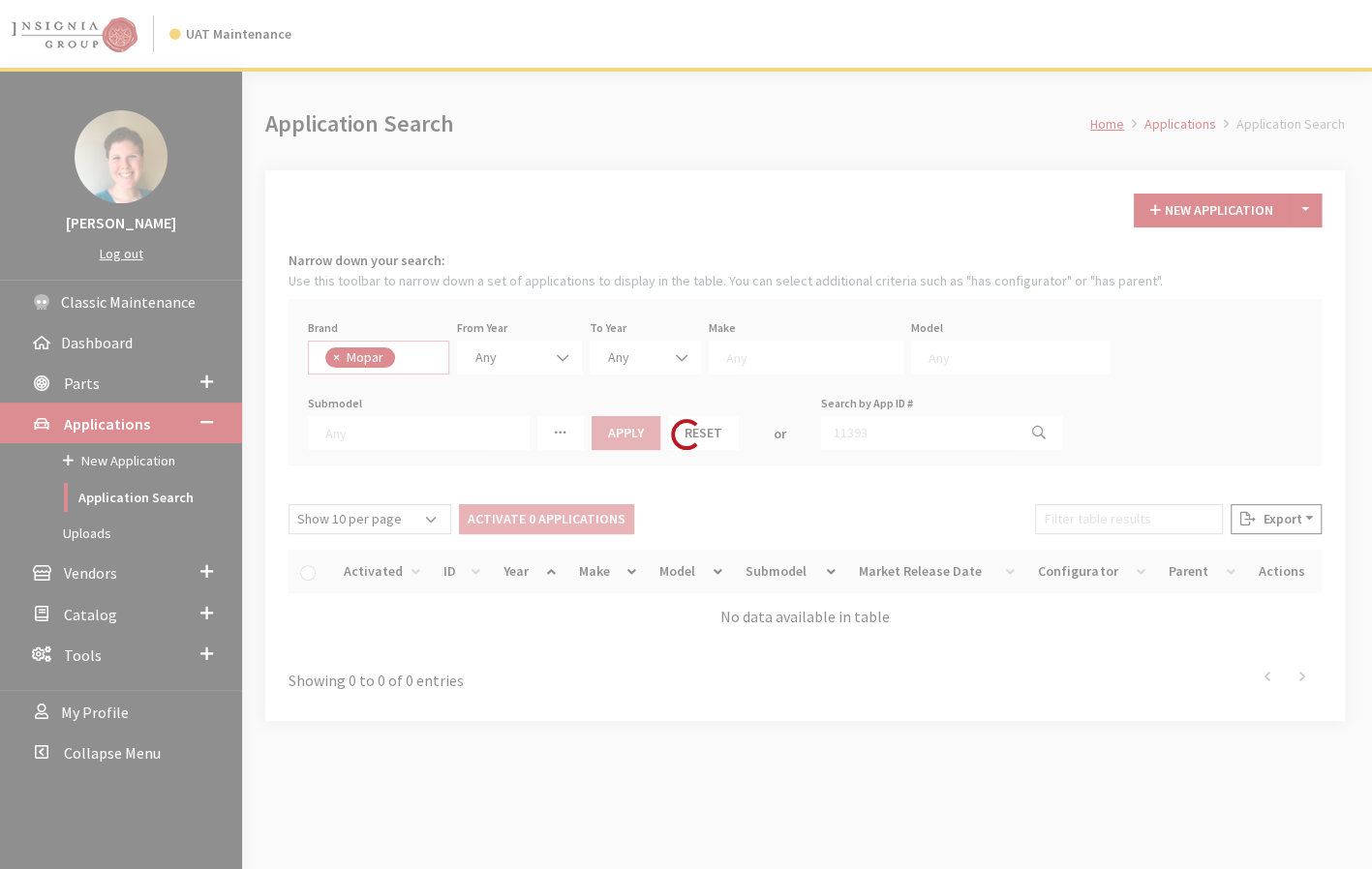
scroll to position [405, 0]
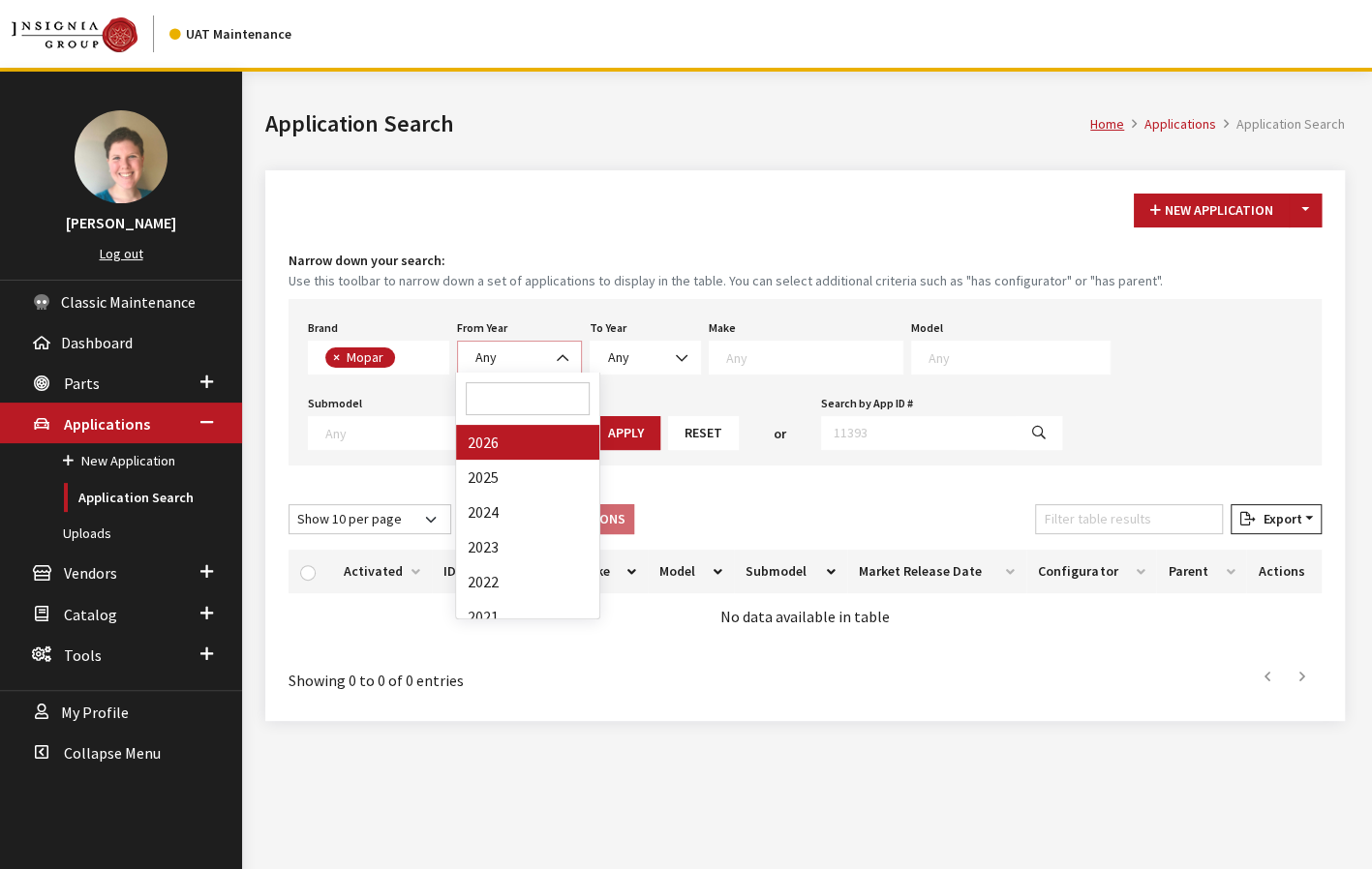
click at [486, 360] on span "Any" at bounding box center [486, 357] width 22 height 18
select select "2025"
select select
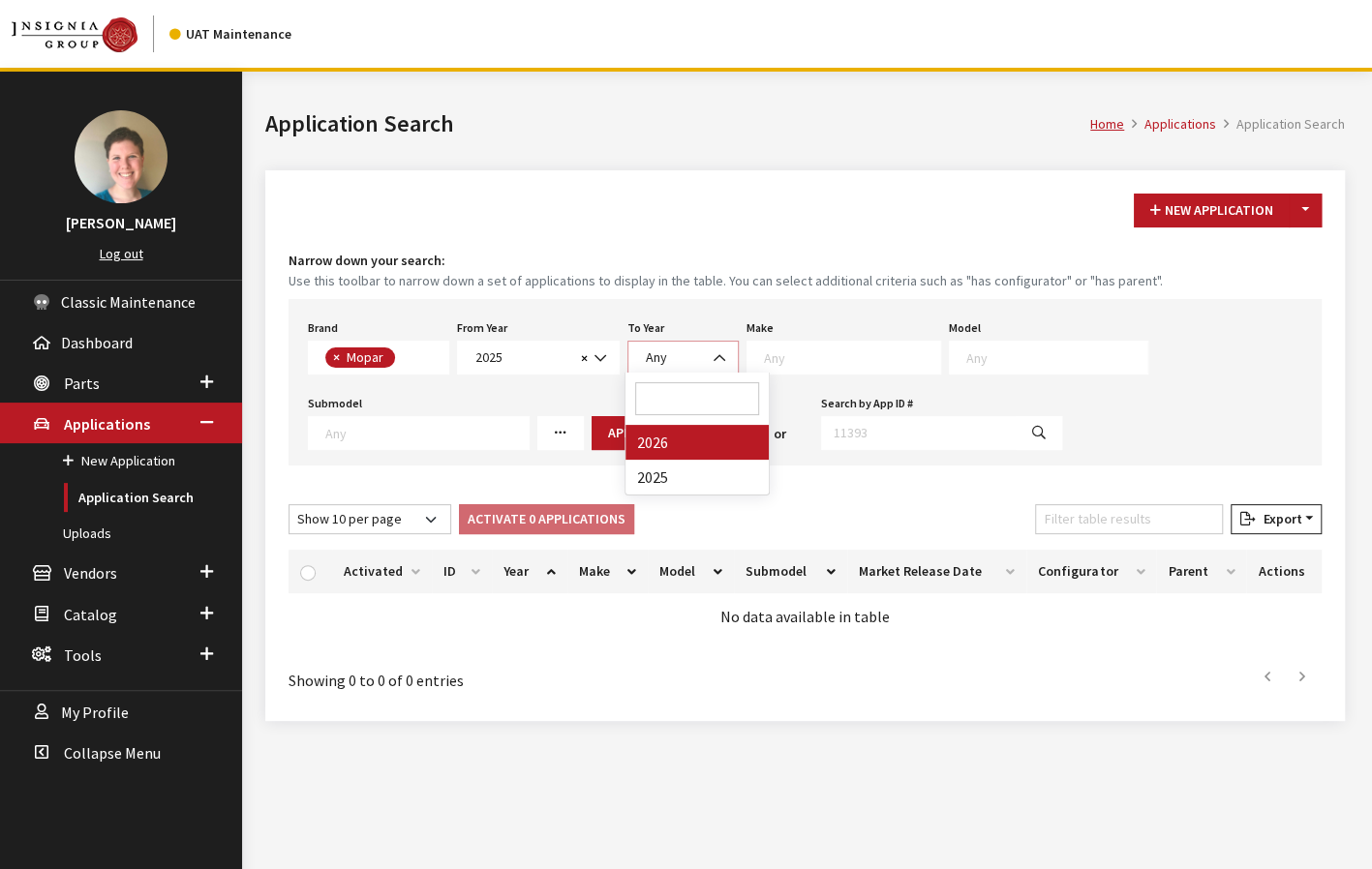
click at [687, 354] on span "Any" at bounding box center [684, 357] width 86 height 21
select select "2026"
select select
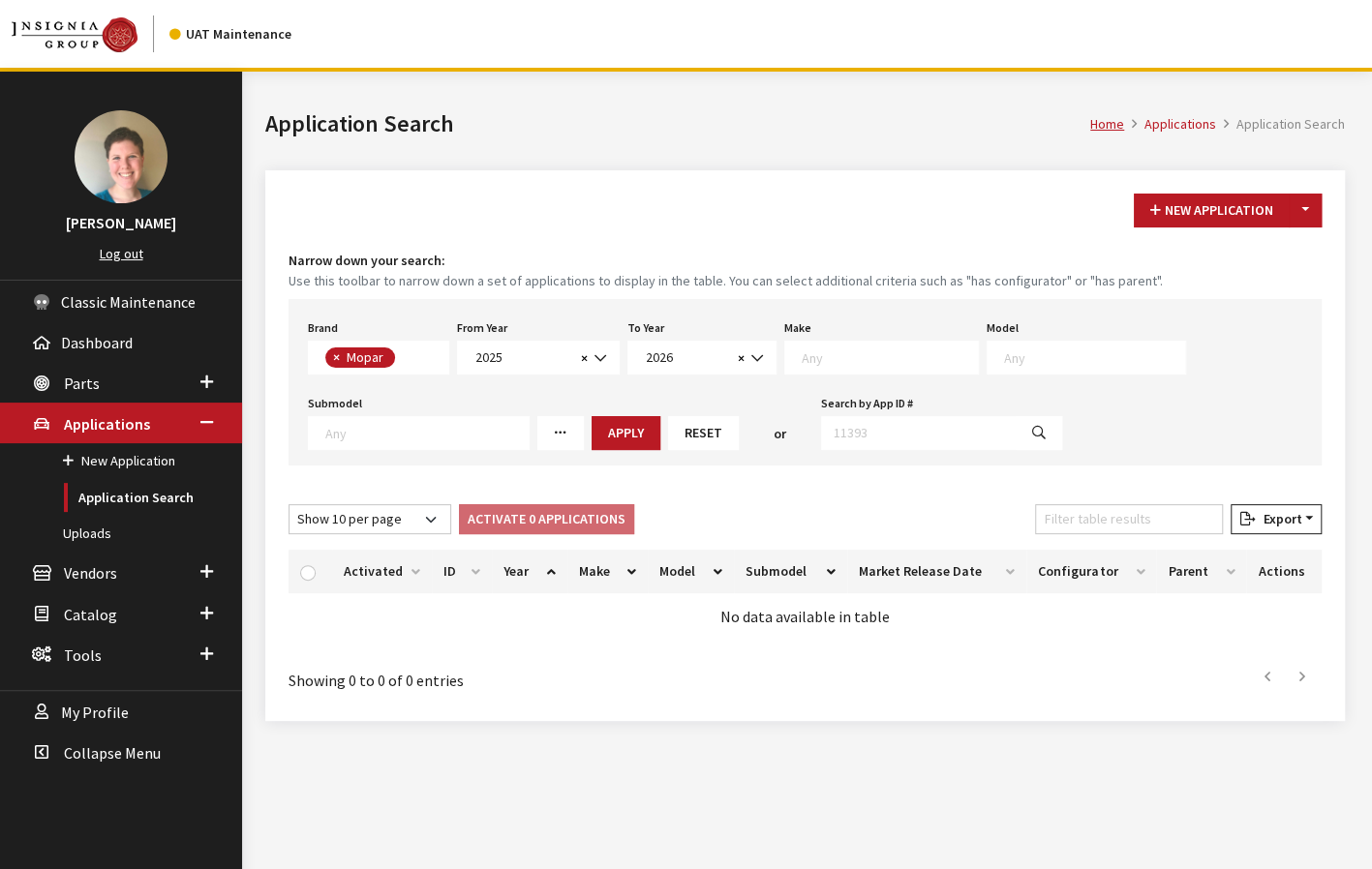
click at [819, 374] on div "Brand Any Acura Alfa Romeo Audi Bentley BMW DoubleTake Ford GM Honda Hyundai In…" at bounding box center [805, 383] width 1033 height 167
click at [821, 363] on textarea "Search" at bounding box center [889, 357] width 176 height 18
select select "34"
select select
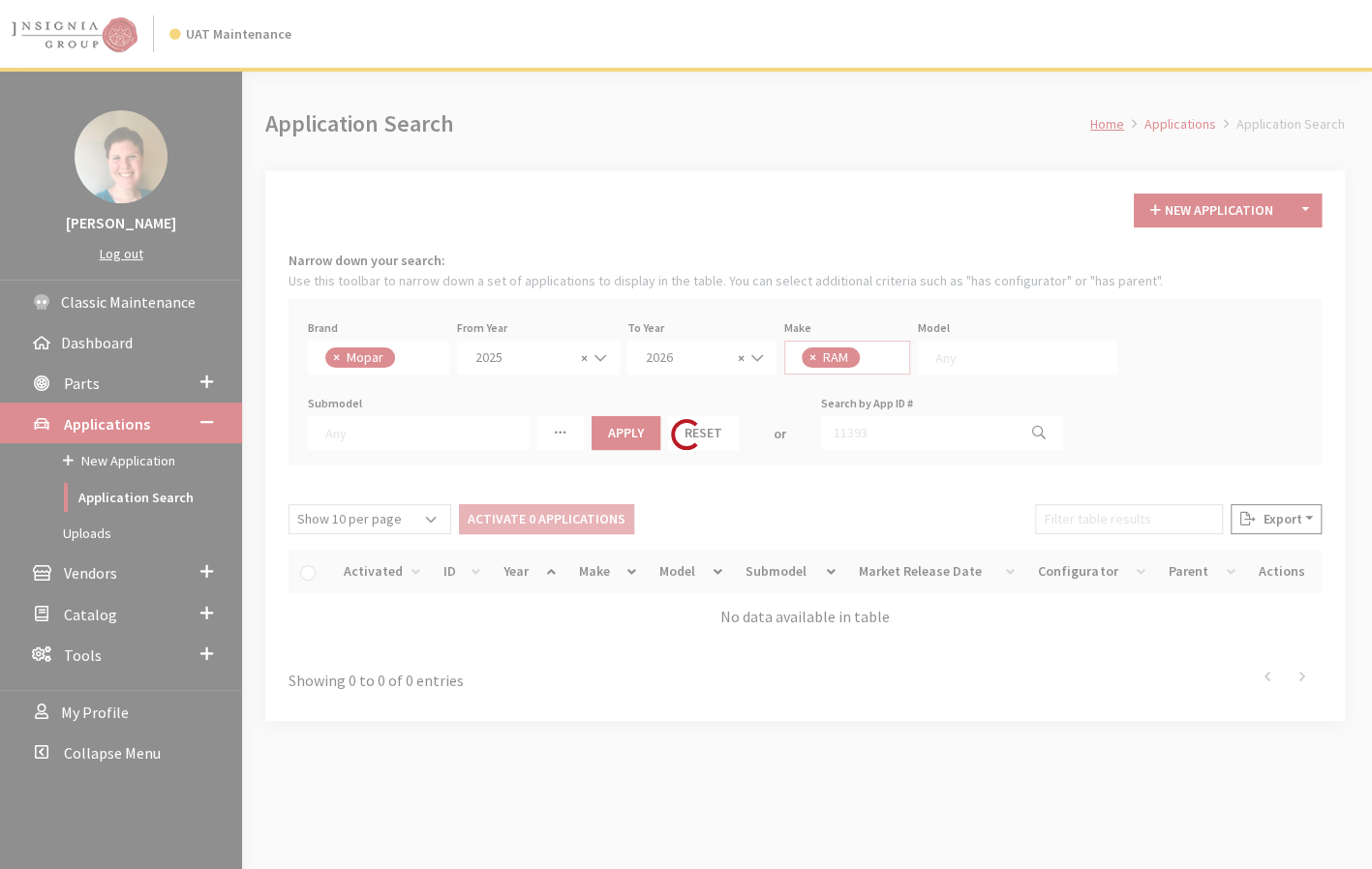
scroll to position [19, 0]
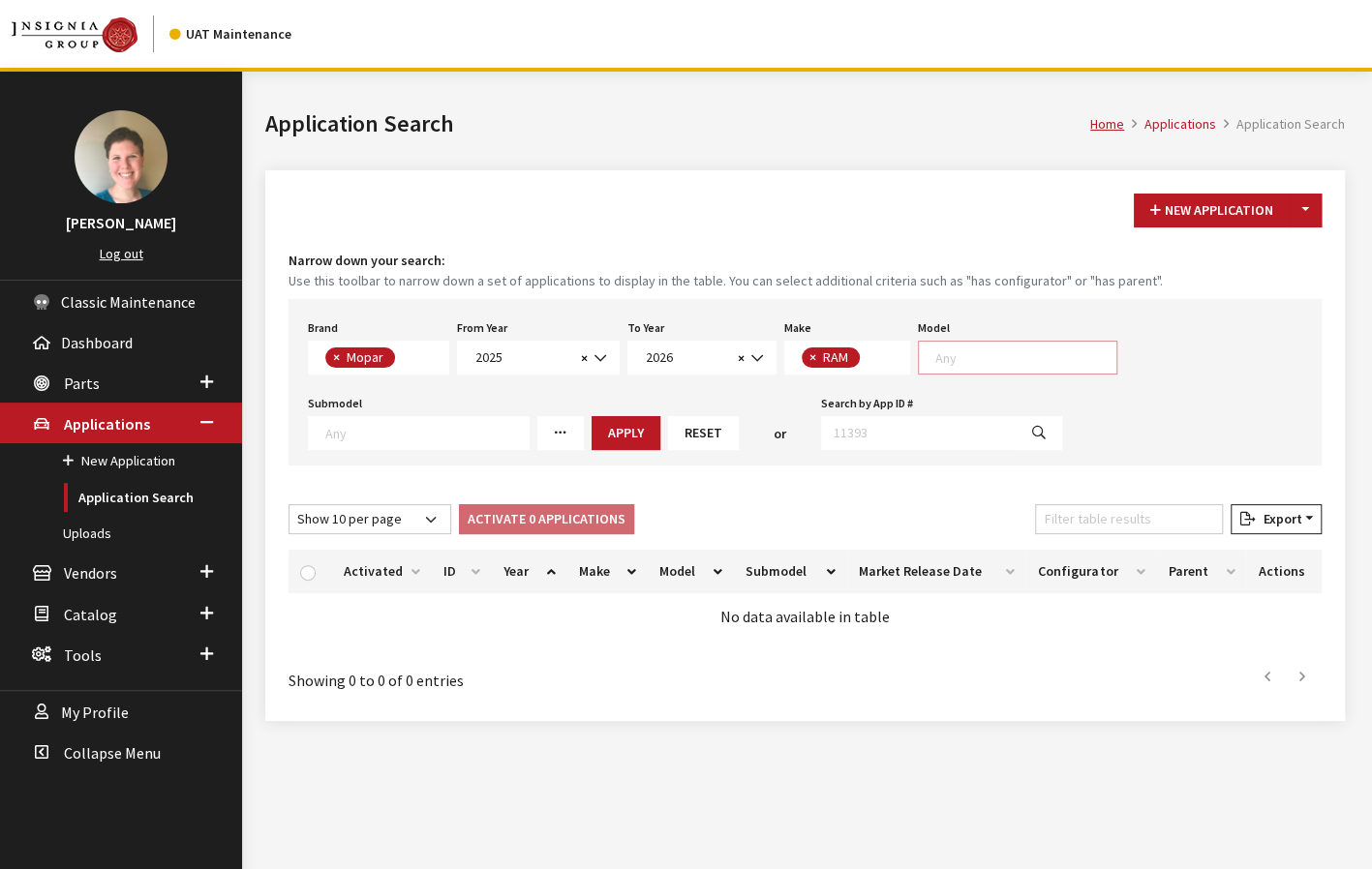
click at [1009, 362] on textarea "Search" at bounding box center [1025, 357] width 181 height 18
select select "1085"
select select
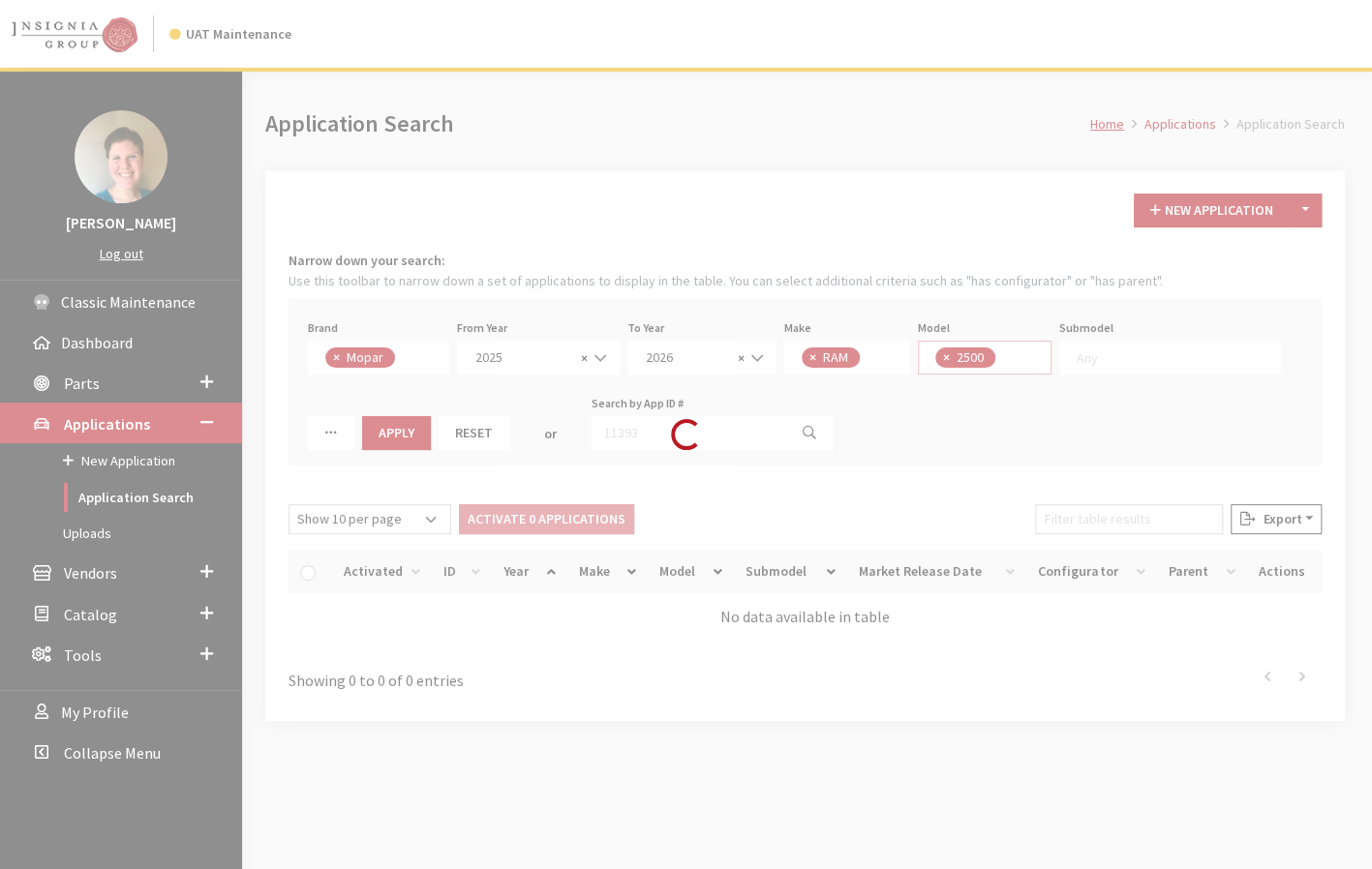
scroll to position [0, 0]
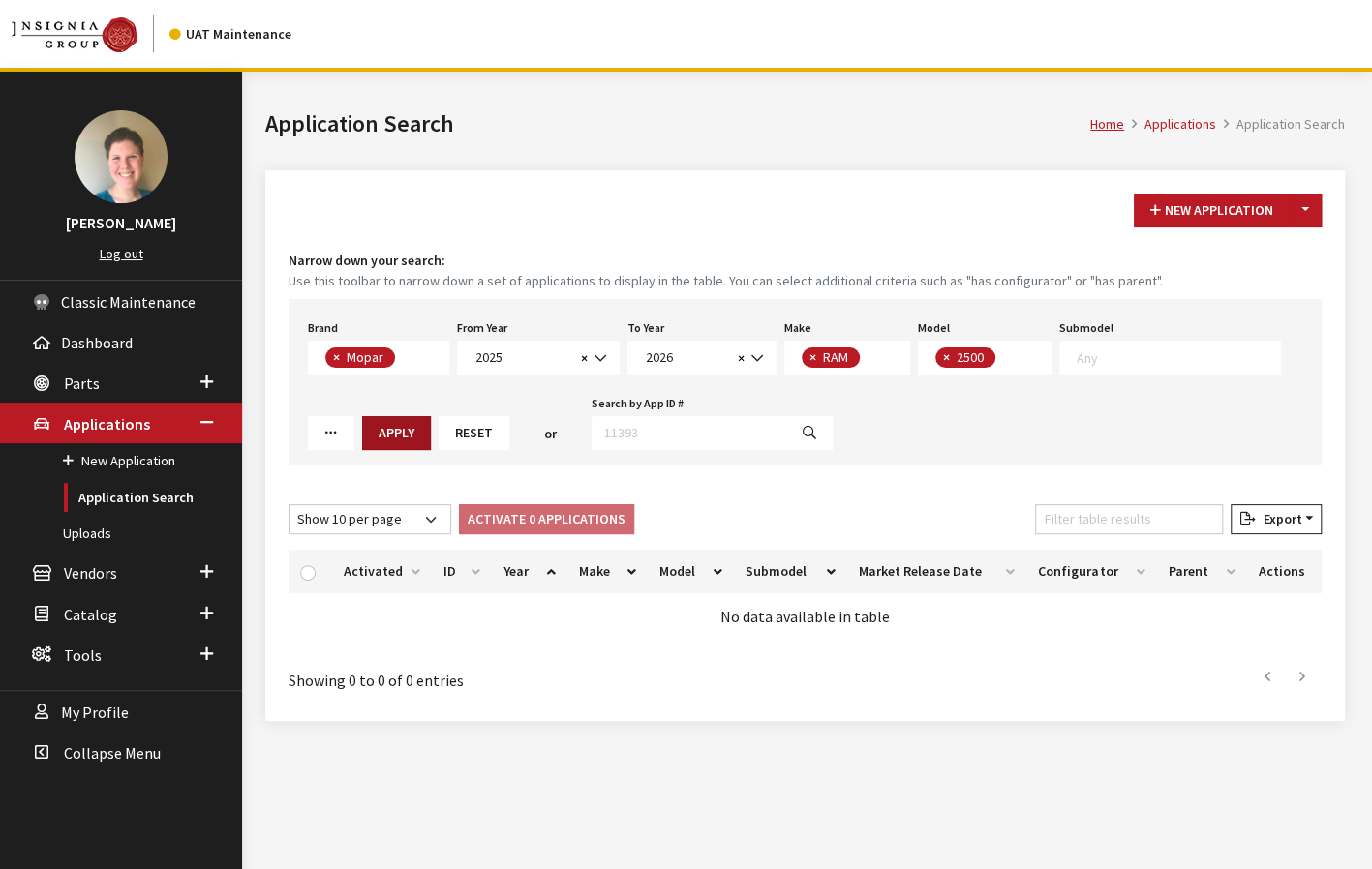
click at [383, 433] on button "Apply" at bounding box center [397, 433] width 69 height 34
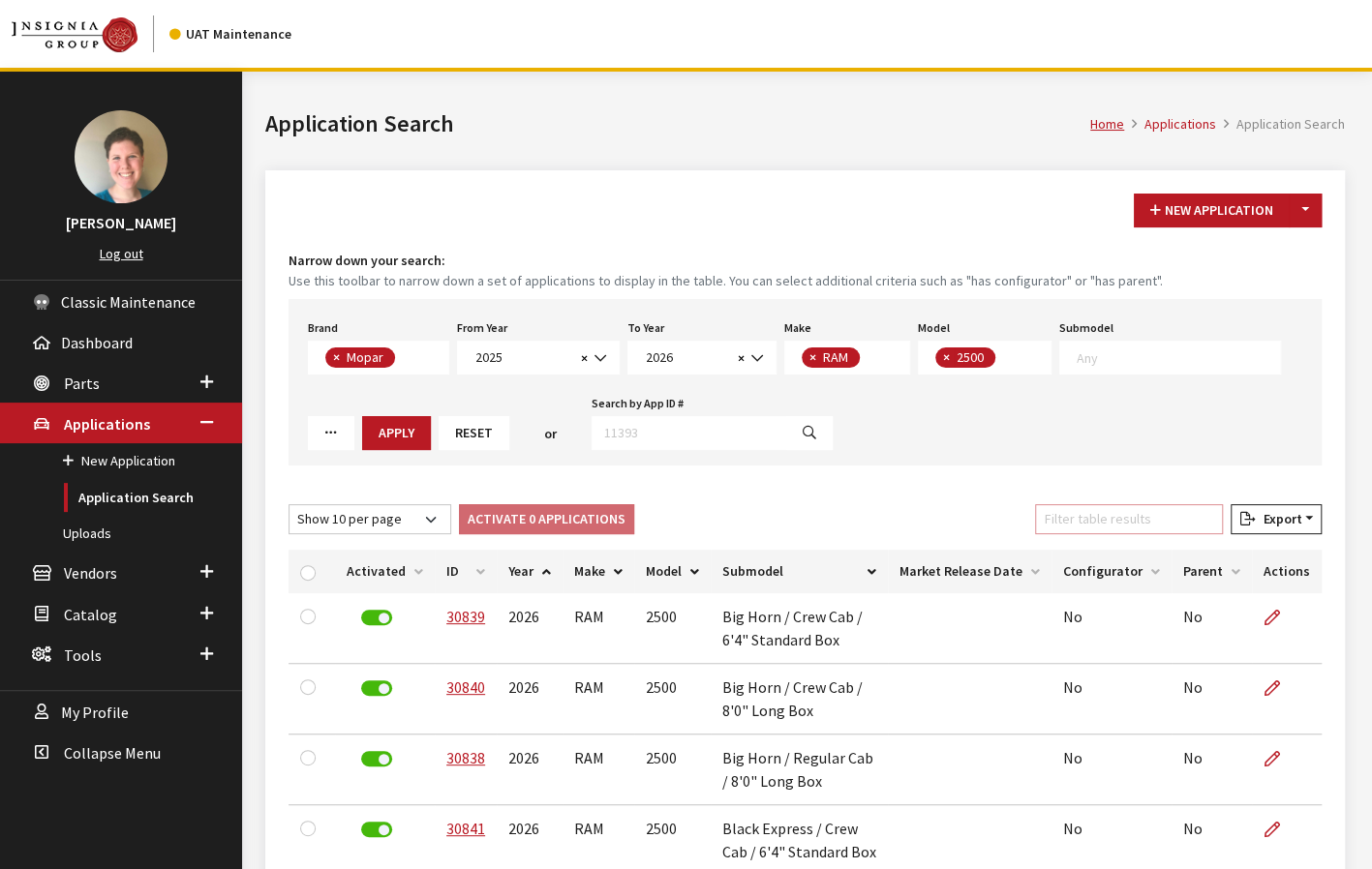
click at [1151, 522] on input "Filter table results" at bounding box center [1128, 519] width 188 height 30
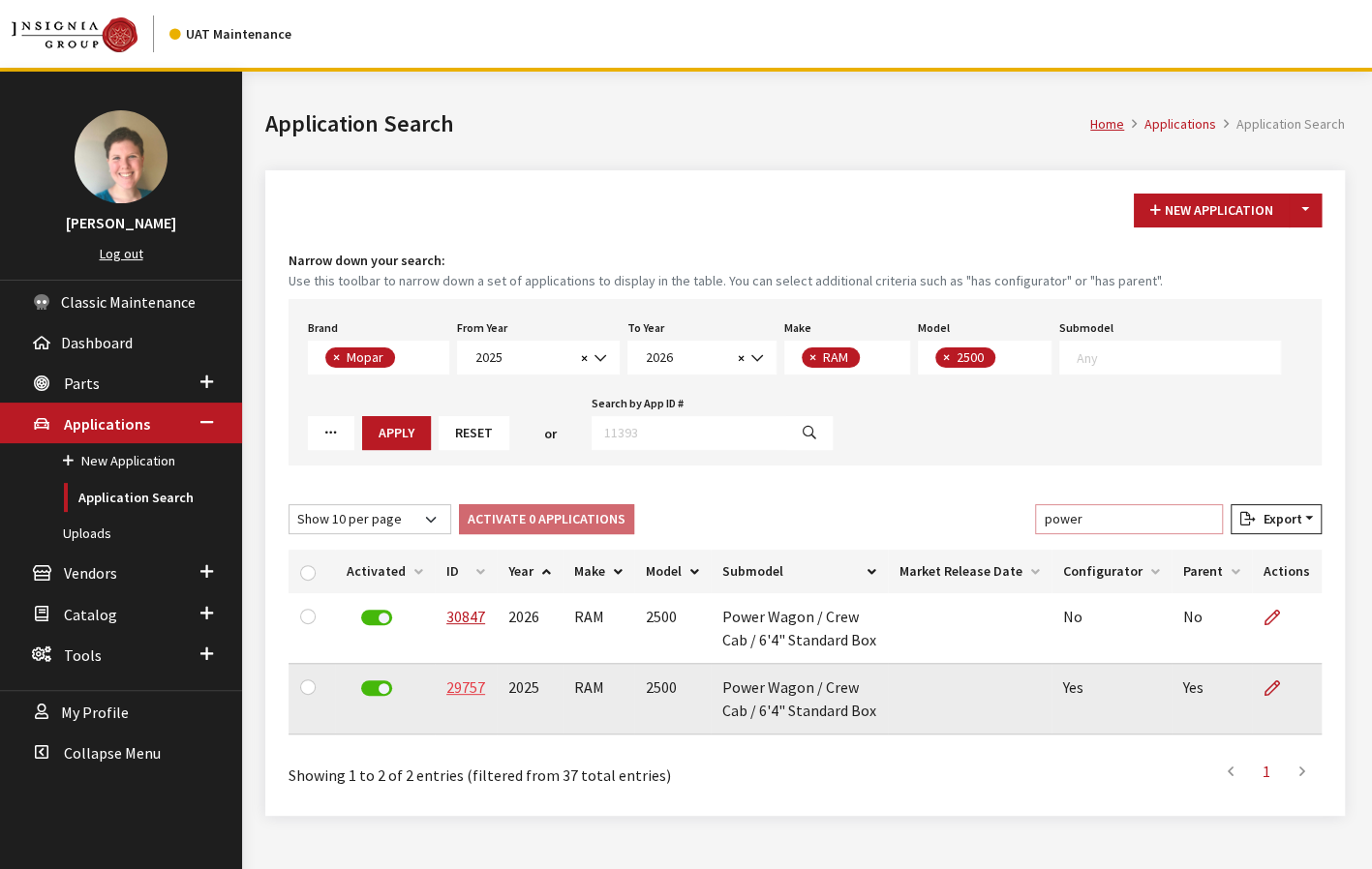
type input "power"
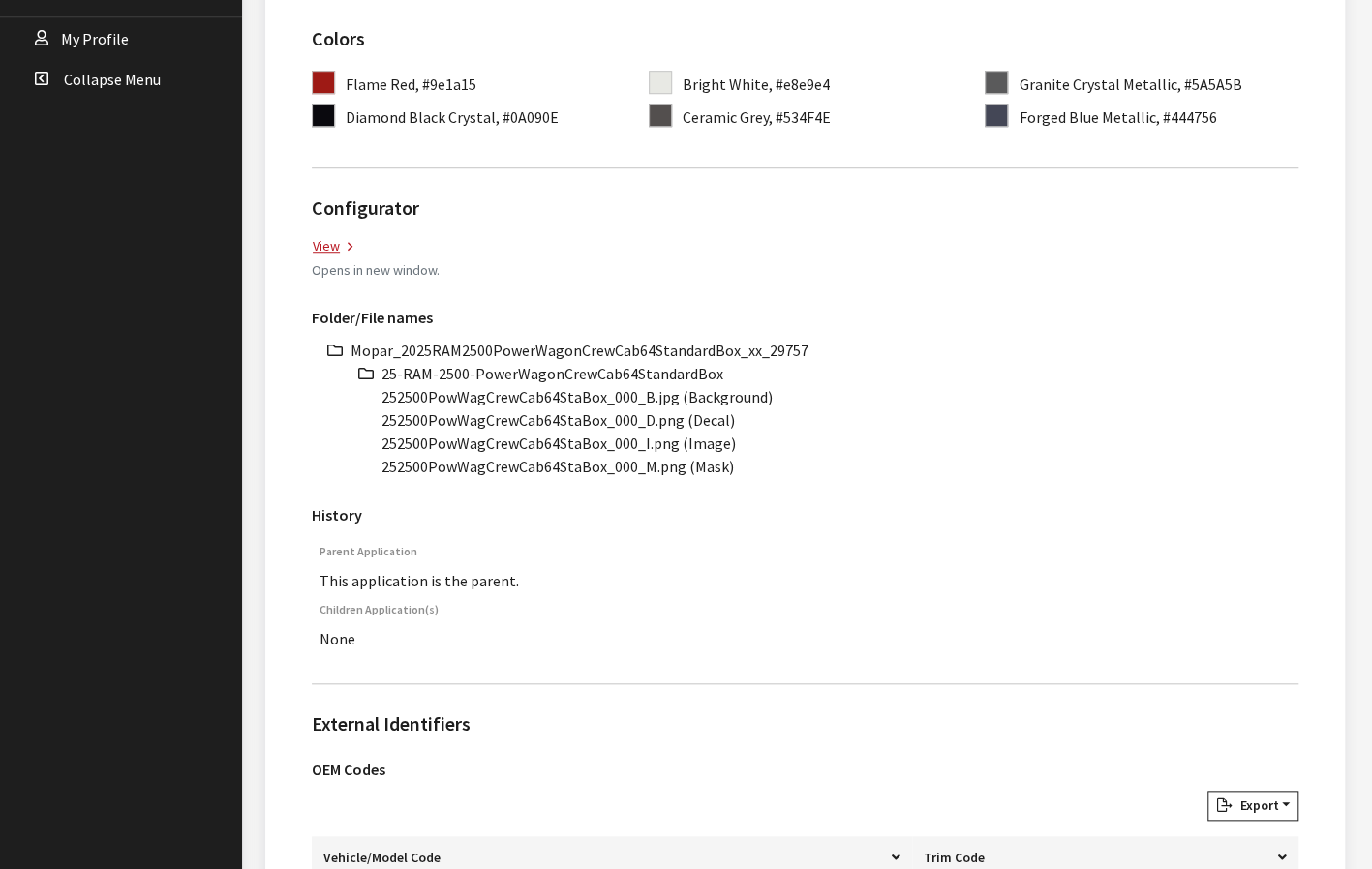
scroll to position [678, 0]
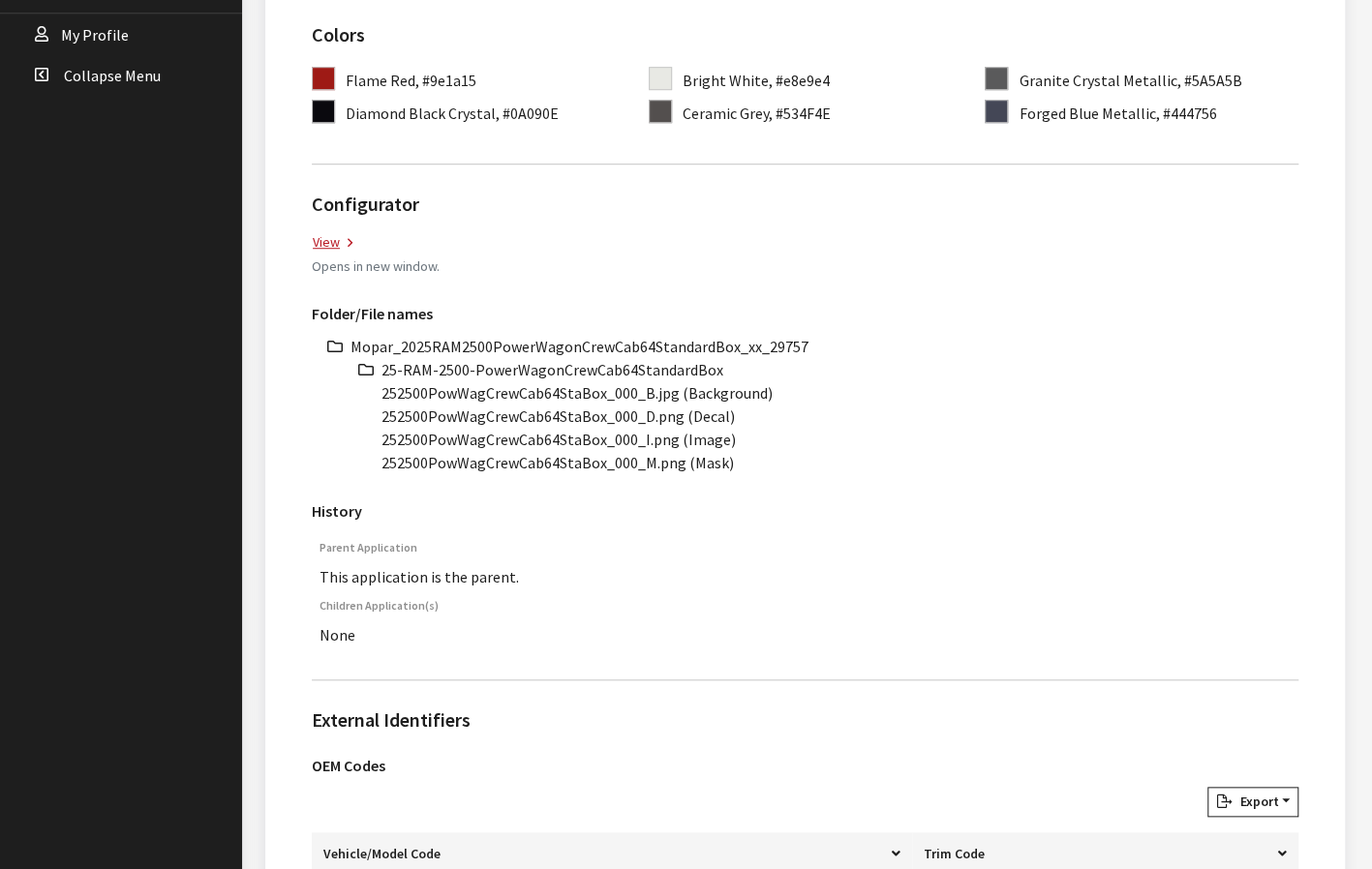
click at [624, 340] on li "Mopar_2025RAM2500PowerWagonCrewCab64StandardBox_xx_29757" at bounding box center [824, 347] width 948 height 24
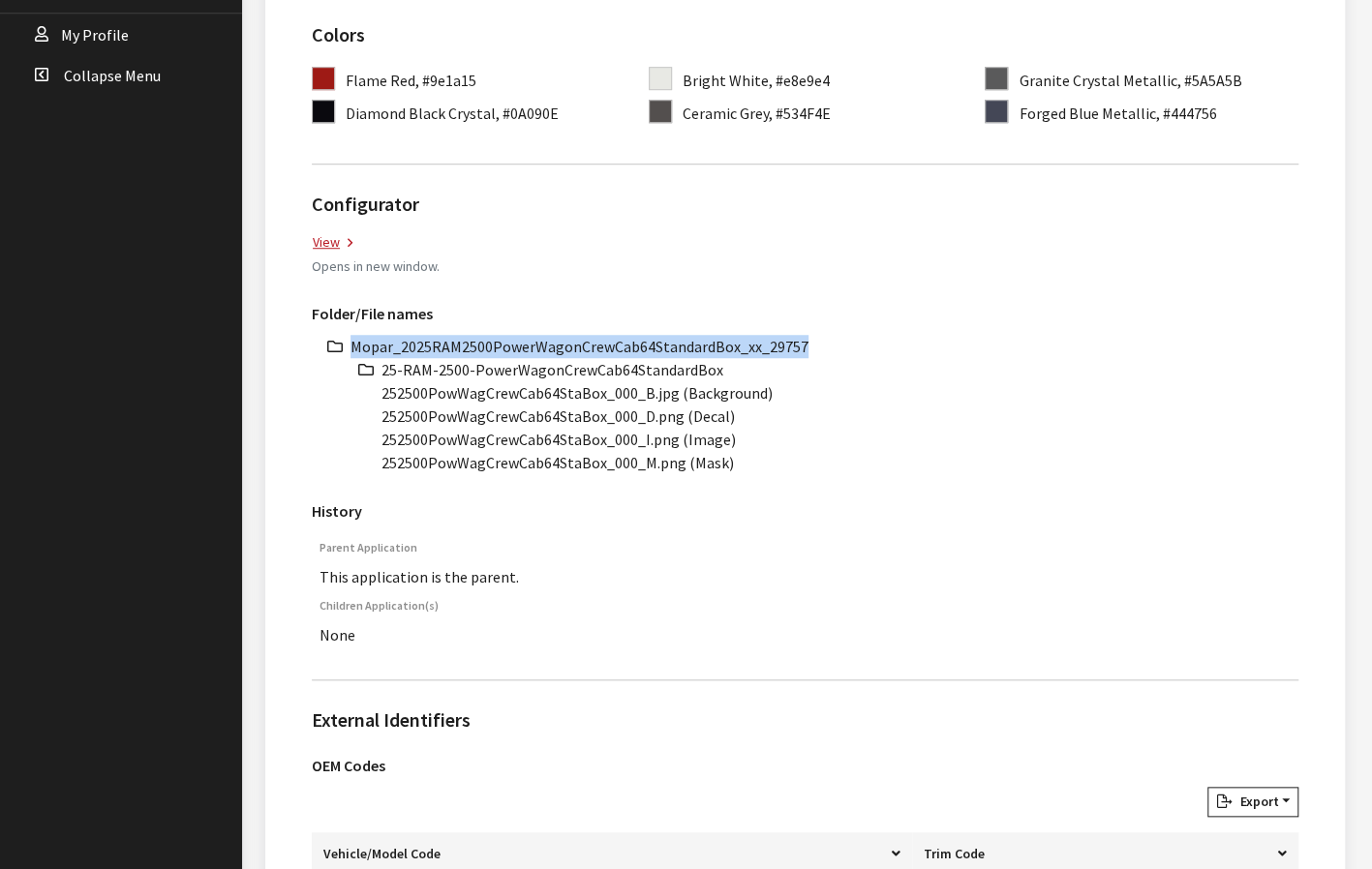
click at [624, 340] on li "Mopar_2025RAM2500PowerWagonCrewCab64StandardBox_xx_29757" at bounding box center [824, 347] width 948 height 24
copy ul "Mopar_2025RAM2500PowerWagonCrewCab64StandardBox_xx_29757"
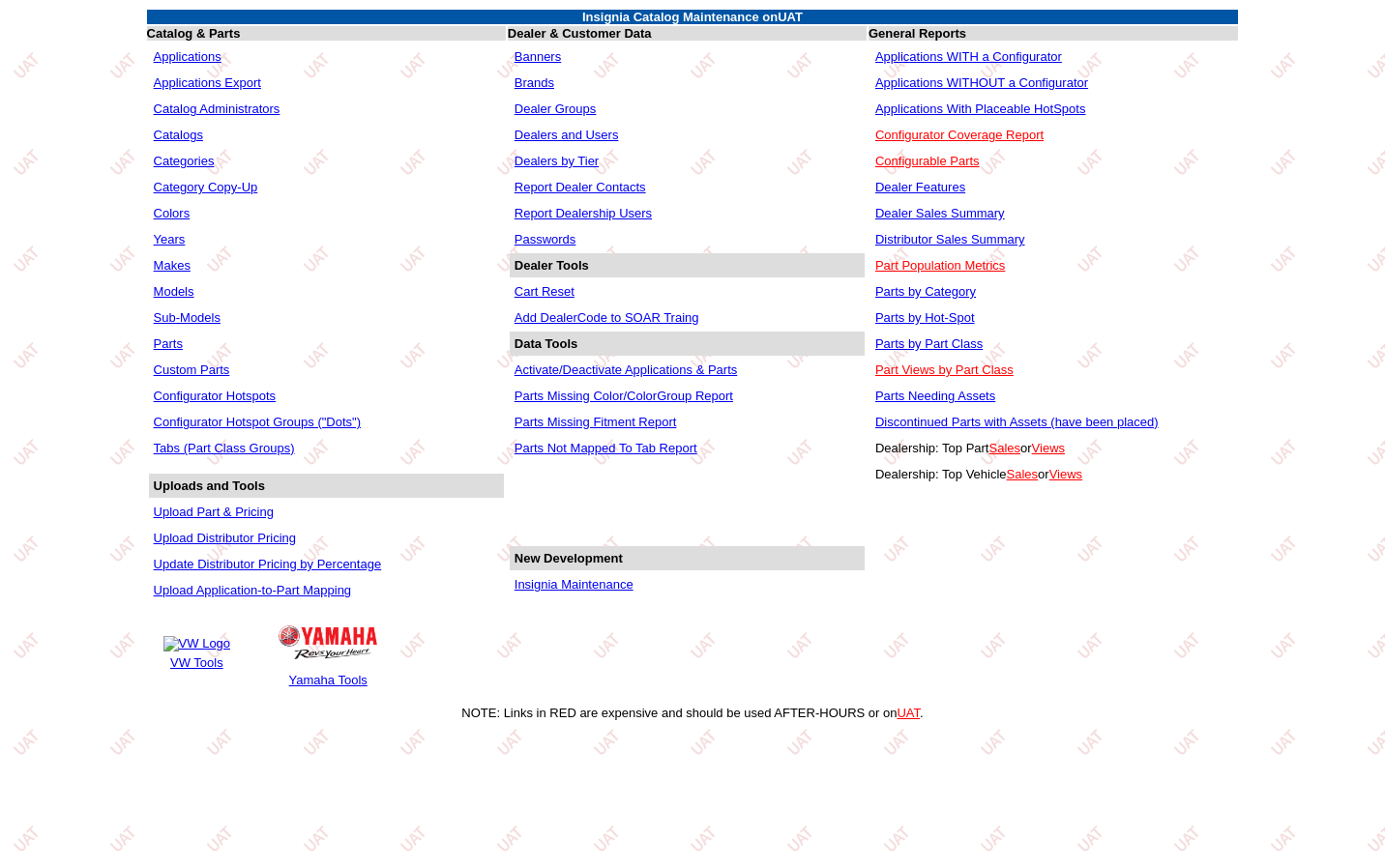
click at [937, 84] on link "Applications WITHOUT a Configurator" at bounding box center [981, 82] width 213 height 15
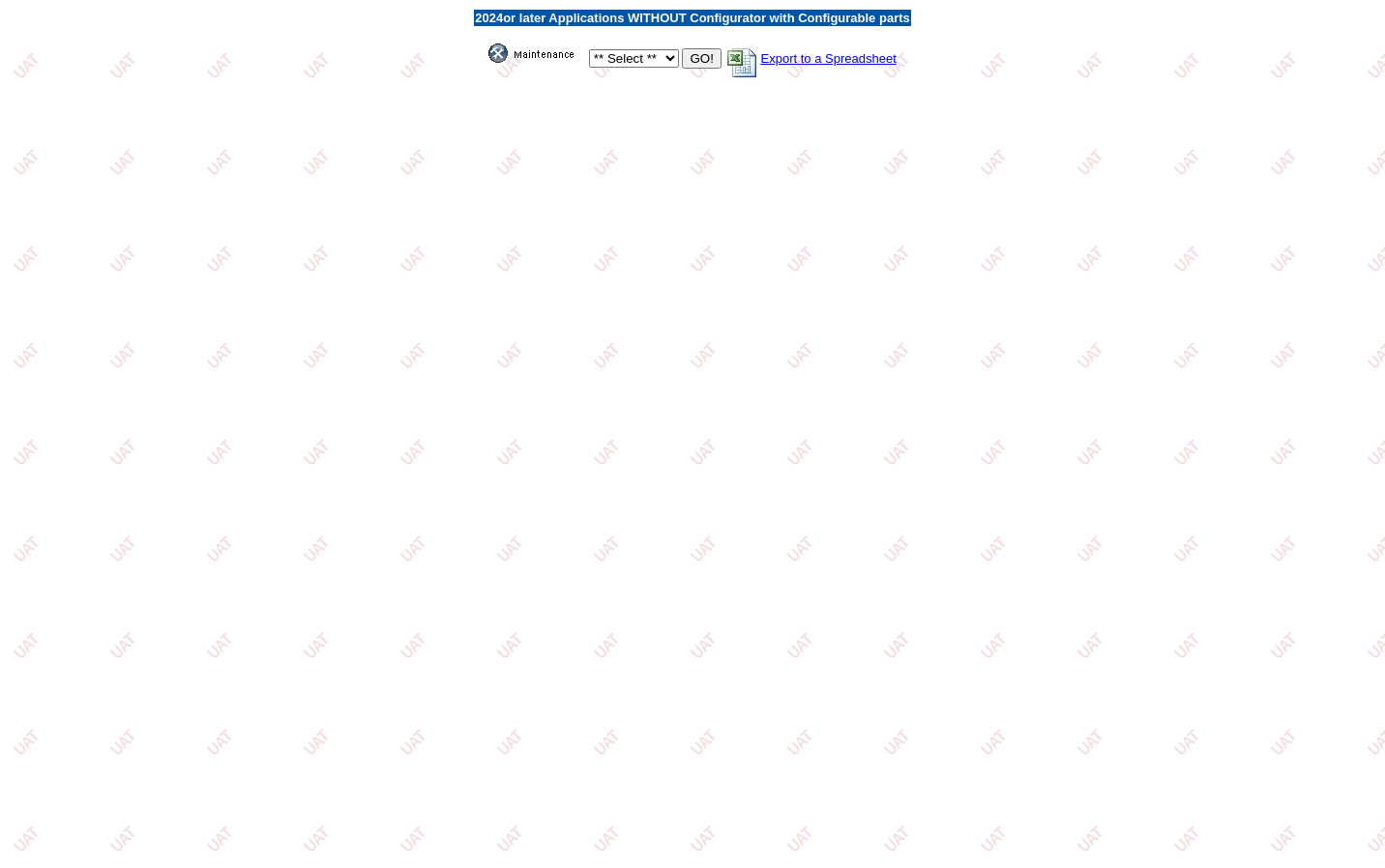
click at [649, 57] on select "** Select ** Acura Alfa Romeo Audi Bentley BMW DoubleTake [PERSON_NAME] Honda H…" at bounding box center [634, 58] width 90 height 19
select select "3"
click at [589, 50] on select "** Select ** Acura Alfa Romeo Audi Bentley BMW DoubleTake [PERSON_NAME] Honda H…" at bounding box center [634, 58] width 90 height 19
click at [700, 64] on input "GO!" at bounding box center [700, 58] width 38 height 21
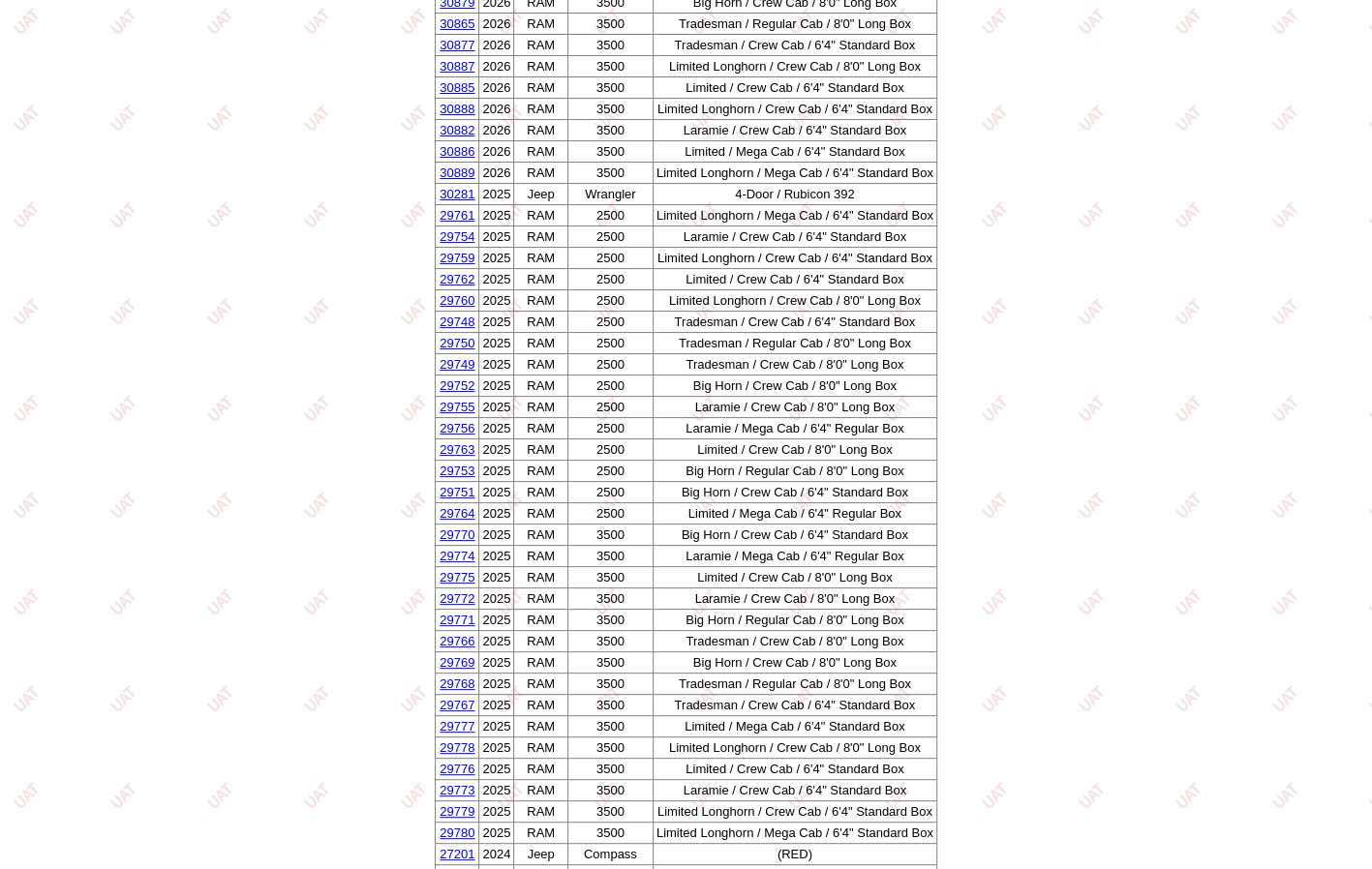
scroll to position [847, 0]
